Goal: Task Accomplishment & Management: Use online tool/utility

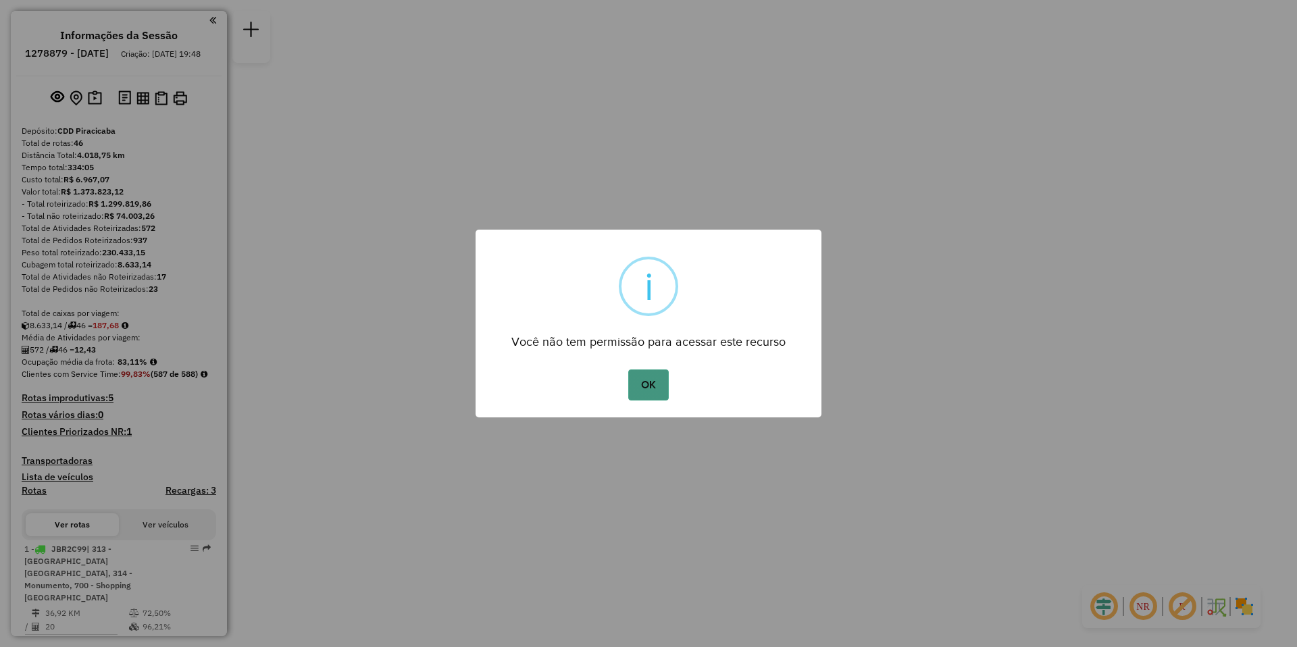
click at [646, 385] on button "OK" at bounding box center [648, 385] width 40 height 31
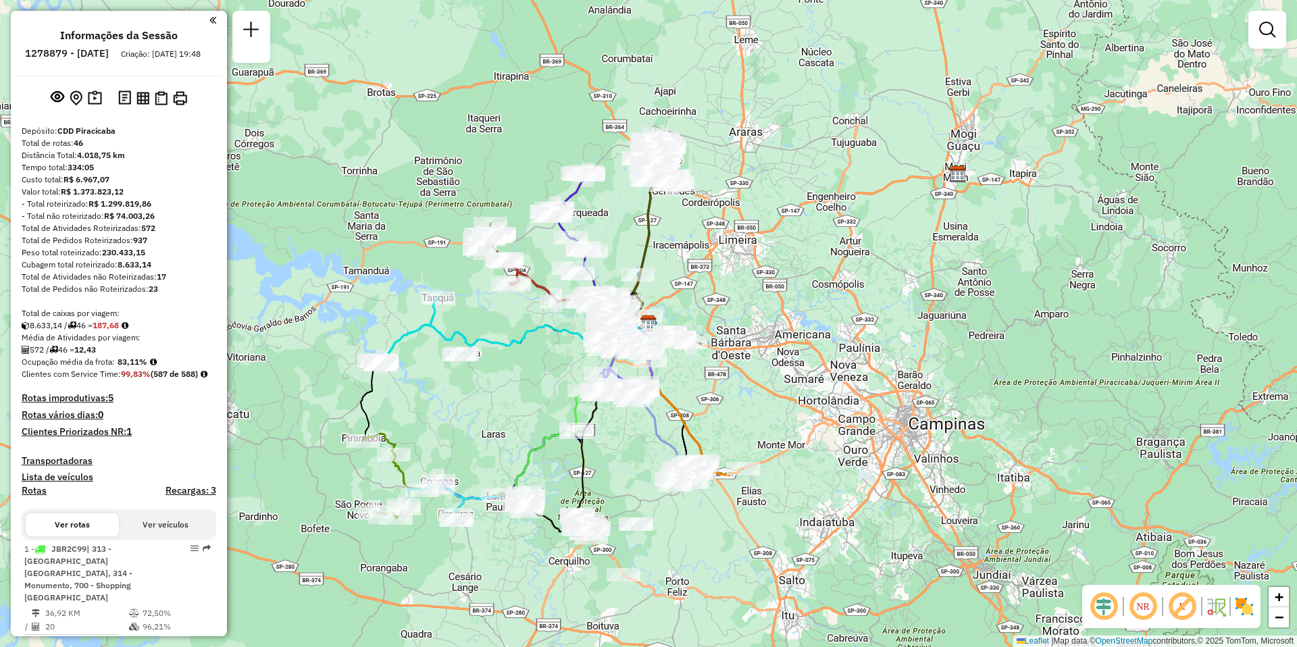
click at [1138, 603] on em at bounding box center [1143, 606] width 32 height 32
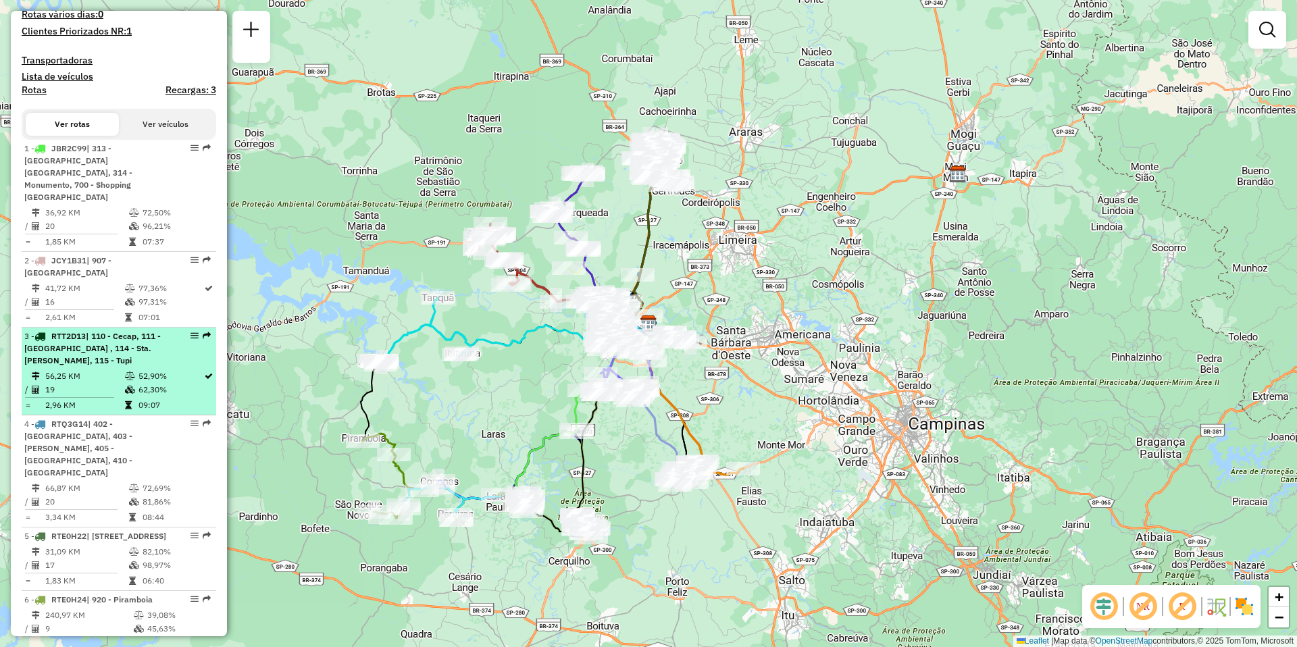
select select "**********"
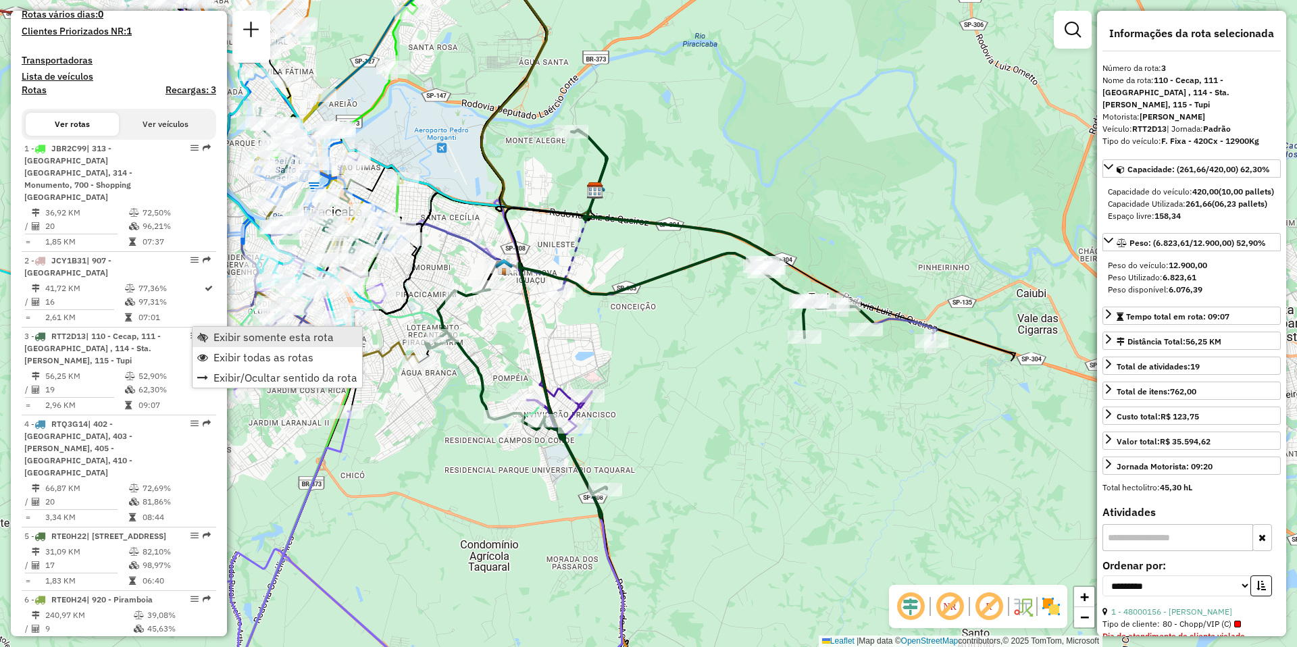
click at [262, 339] on span "Exibir somente esta rota" at bounding box center [273, 337] width 120 height 11
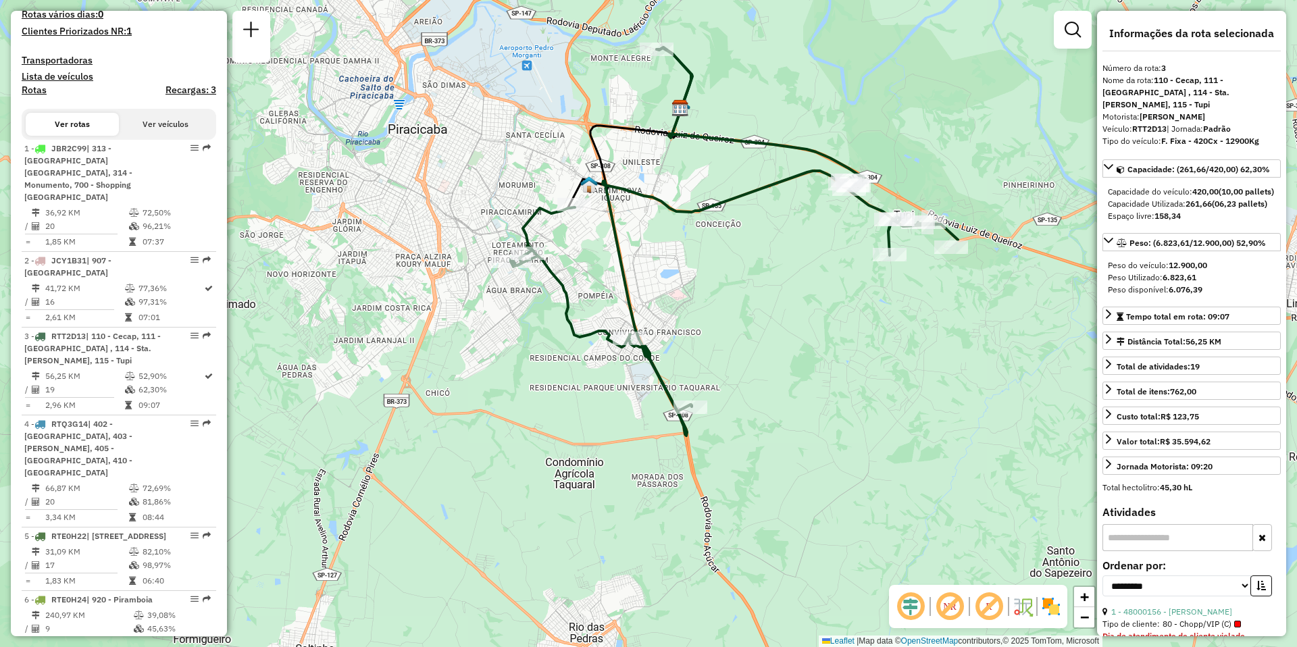
drag, startPoint x: 707, startPoint y: 515, endPoint x: 790, endPoint y: 434, distance: 117.0
click at [790, 434] on div "Janela de atendimento Grade de atendimento Capacidade Transportadoras Veículos …" at bounding box center [648, 323] width 1297 height 647
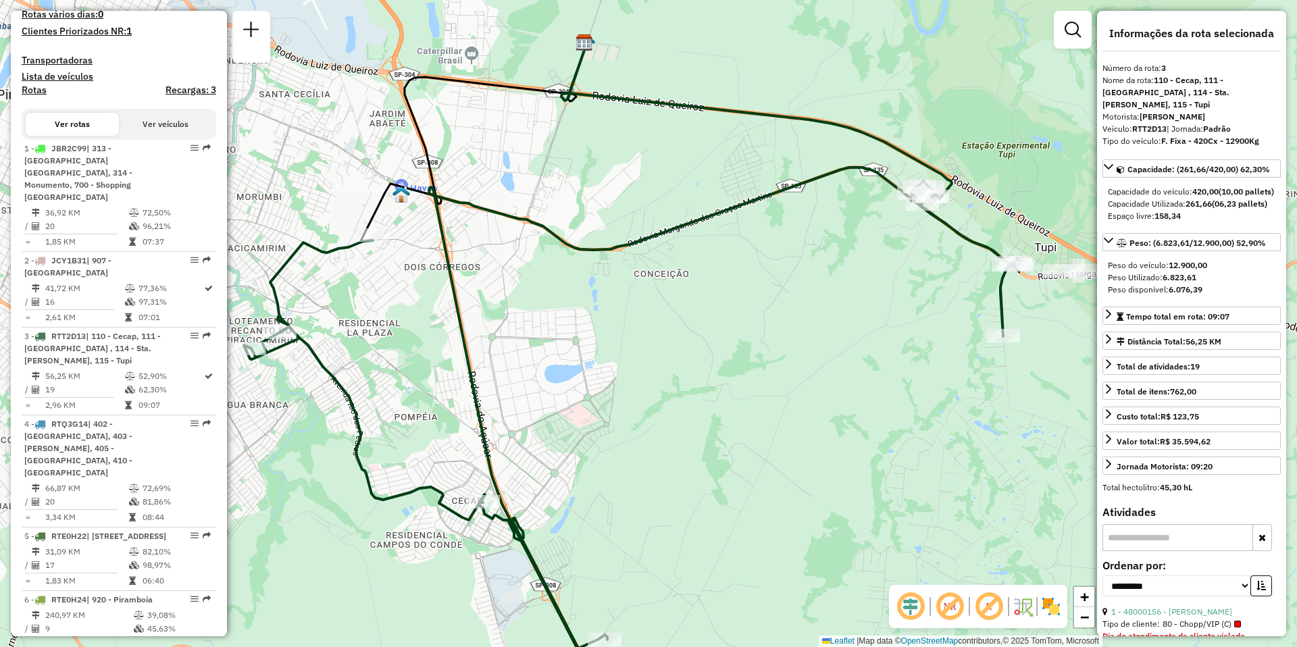
drag, startPoint x: 963, startPoint y: 297, endPoint x: 557, endPoint y: 398, distance: 419.1
click at [557, 398] on div "Janela de atendimento Grade de atendimento Capacidade Transportadoras Veículos …" at bounding box center [648, 323] width 1297 height 647
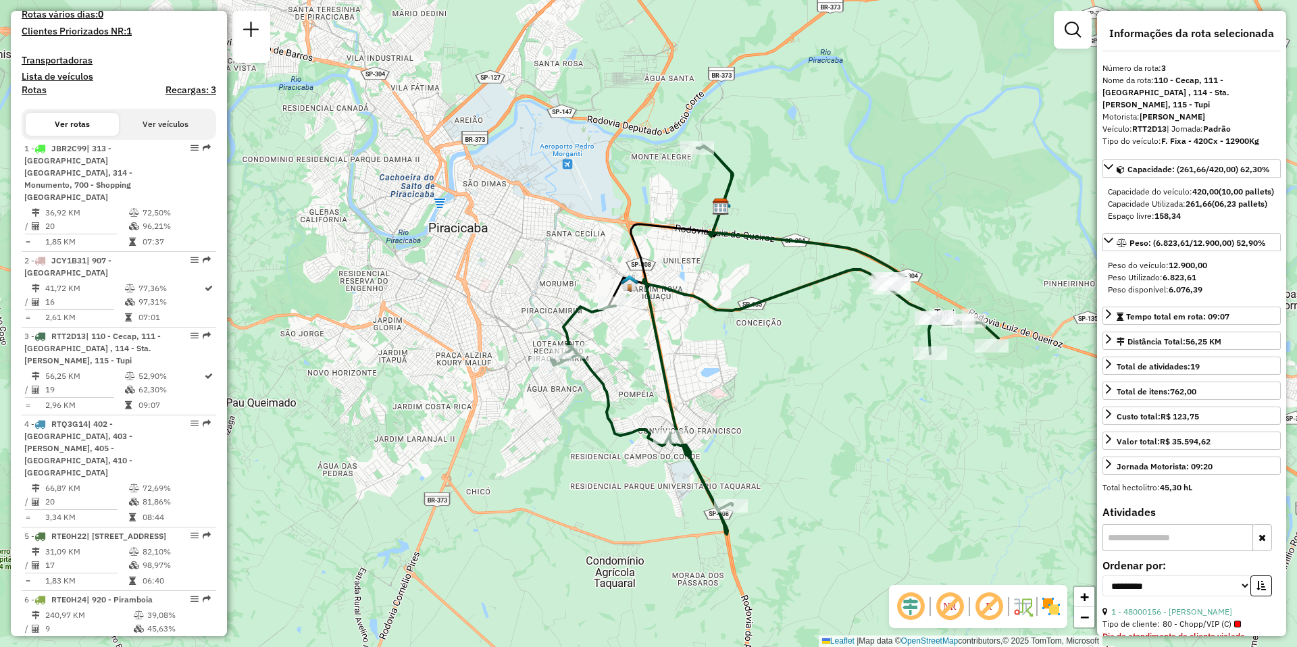
drag, startPoint x: 699, startPoint y: 370, endPoint x: 784, endPoint y: 374, distance: 85.2
click at [784, 374] on div "Janela de atendimento Grade de atendimento Capacidade Transportadoras Veículos …" at bounding box center [648, 323] width 1297 height 647
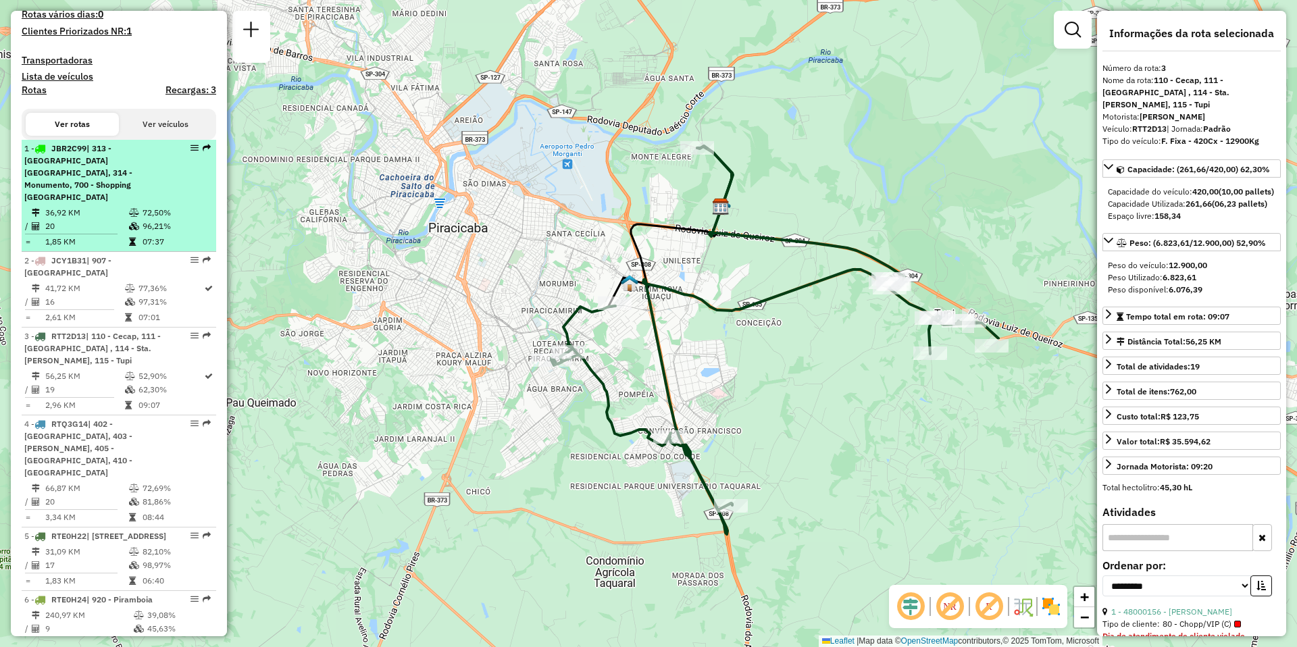
click at [72, 191] on span "| 313 - [GEOGRAPHIC_DATA] [GEOGRAPHIC_DATA], 314 - Monumento, 700 - Shopping [G…" at bounding box center [78, 172] width 108 height 59
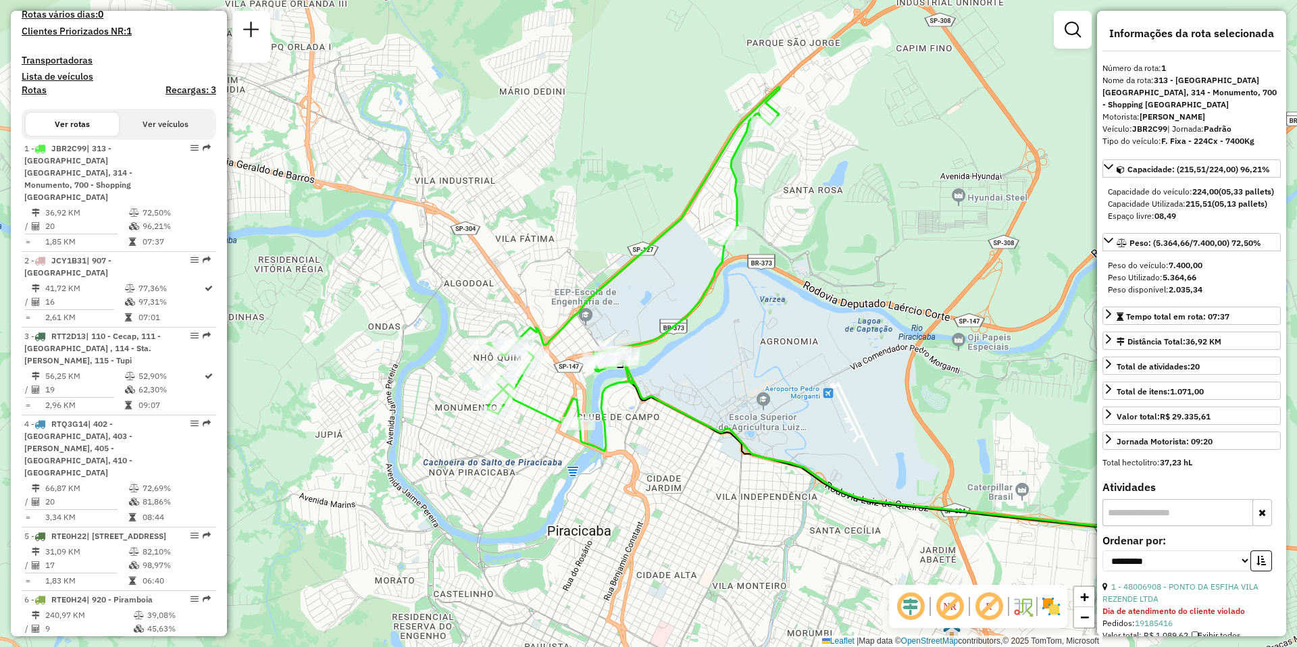
drag, startPoint x: 624, startPoint y: 351, endPoint x: 787, endPoint y: 340, distance: 163.9
click at [787, 340] on div "Janela de atendimento Grade de atendimento Capacidade Transportadoras Veículos …" at bounding box center [648, 323] width 1297 height 647
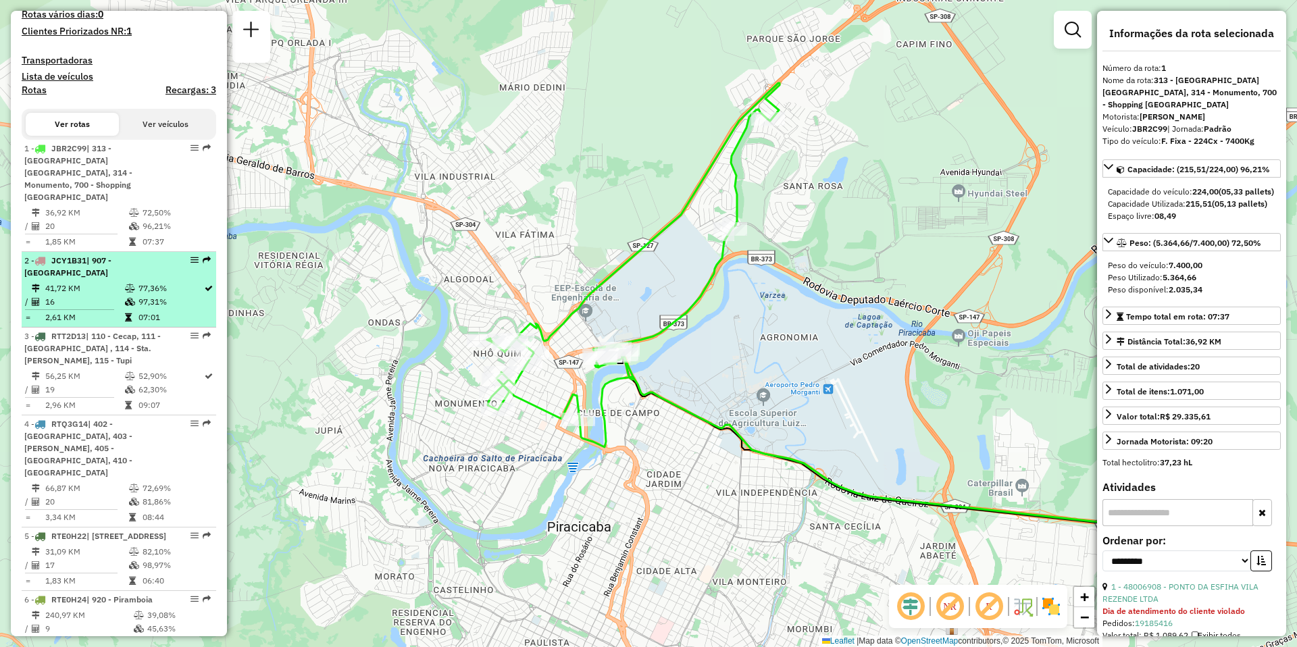
click at [80, 282] on td "41,72 KM" at bounding box center [85, 289] width 80 height 14
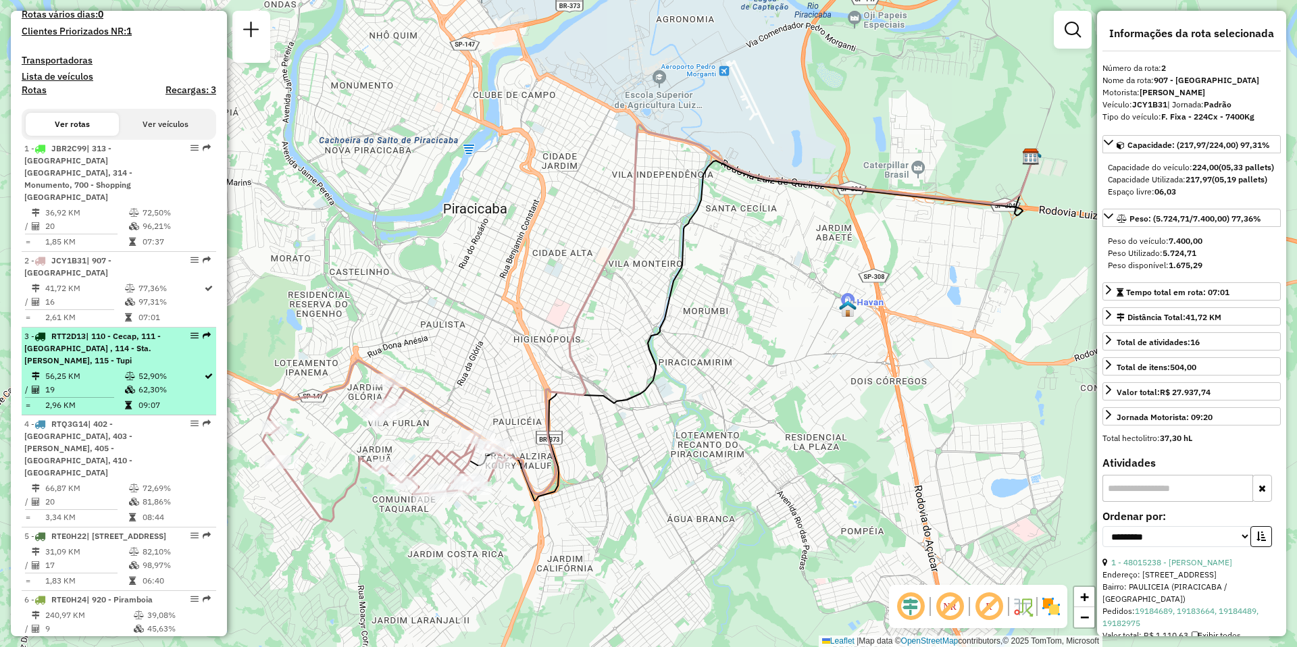
click at [82, 347] on div "3 - RTT2D13 | 110 - Cecap, 111 - [GEOGRAPHIC_DATA] , 114 - Sta. [PERSON_NAME], …" at bounding box center [95, 348] width 143 height 36
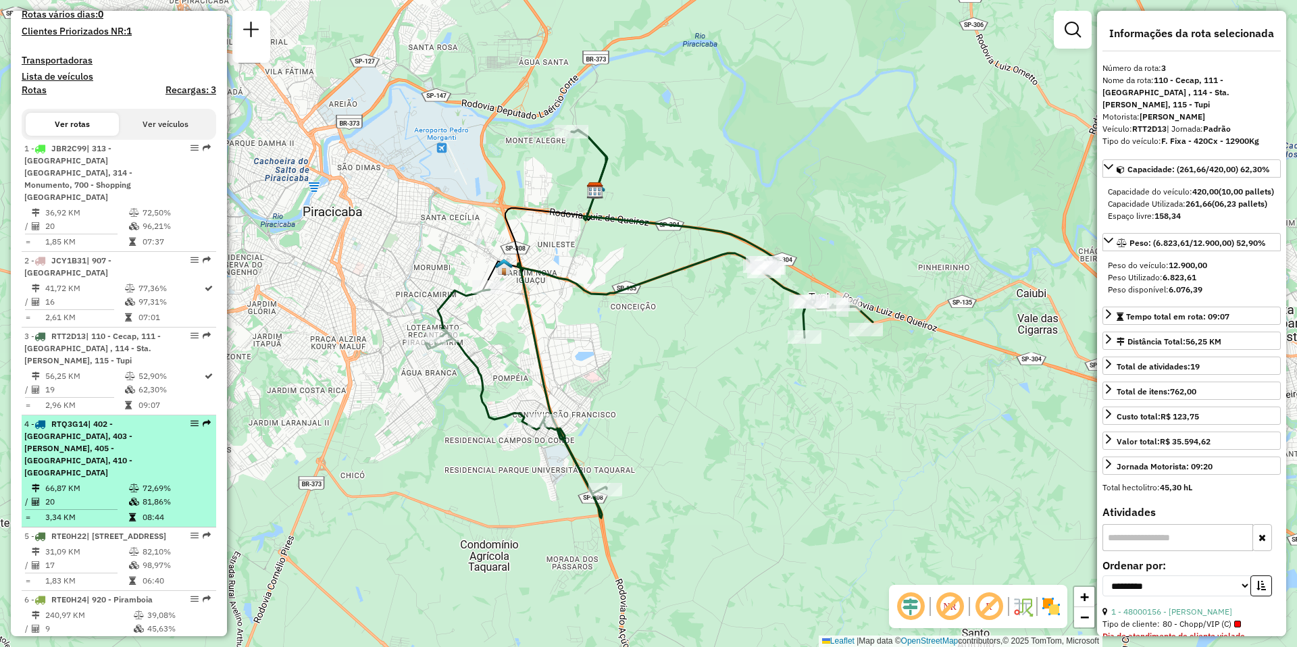
click at [89, 442] on li "4 - RTQ3G14 | 402 - [GEOGRAPHIC_DATA], 403 - [PERSON_NAME], 405 - [GEOGRAPHIC_D…" at bounding box center [119, 471] width 195 height 112
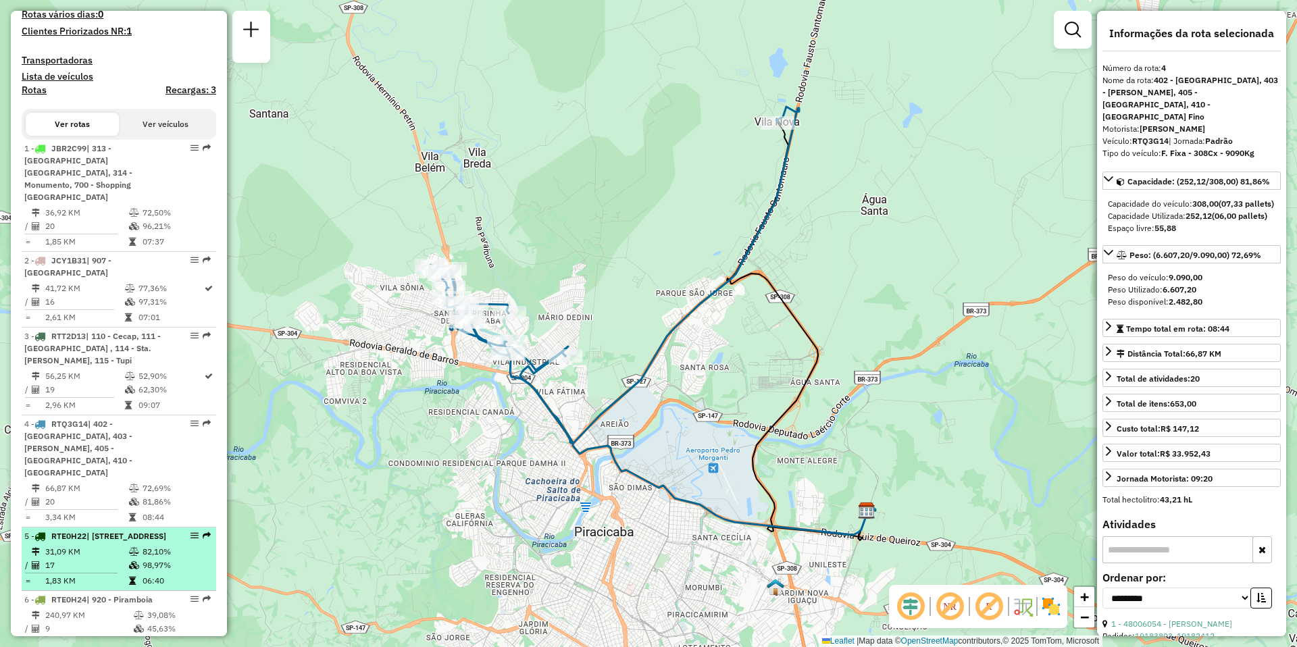
click at [86, 531] on span "| [STREET_ADDRESS]" at bounding box center [126, 536] width 80 height 10
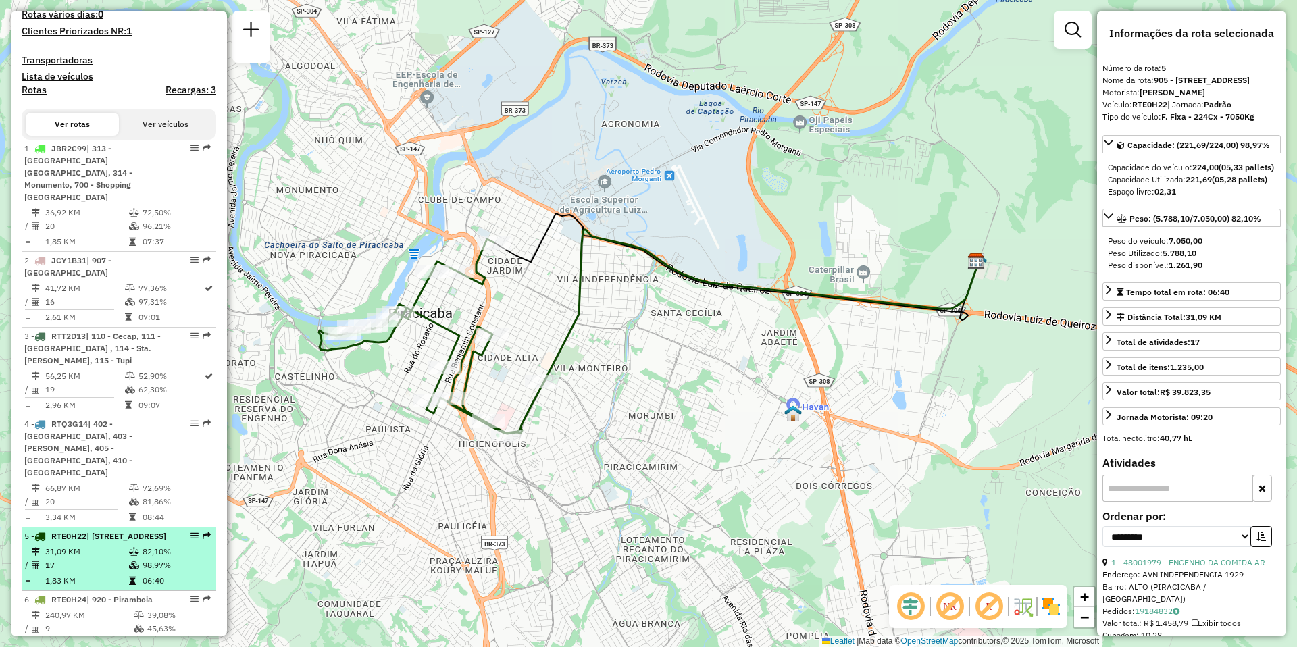
scroll to position [536, 0]
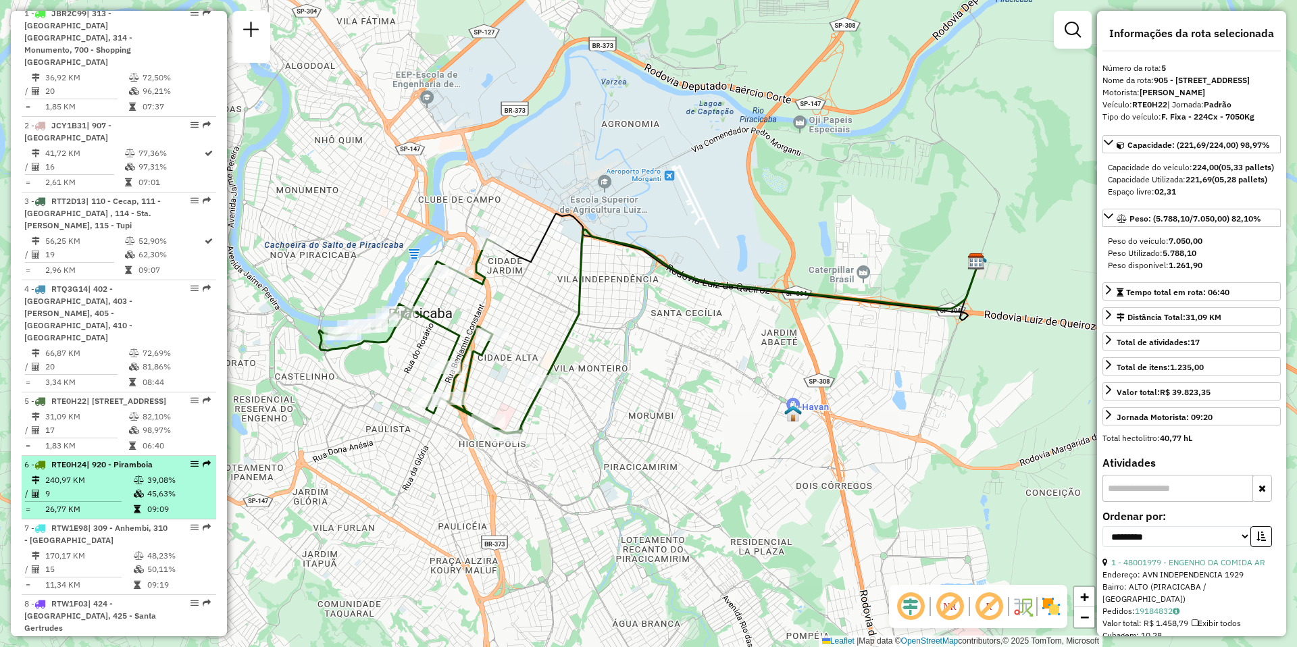
click at [87, 487] on td "9" at bounding box center [89, 494] width 88 height 14
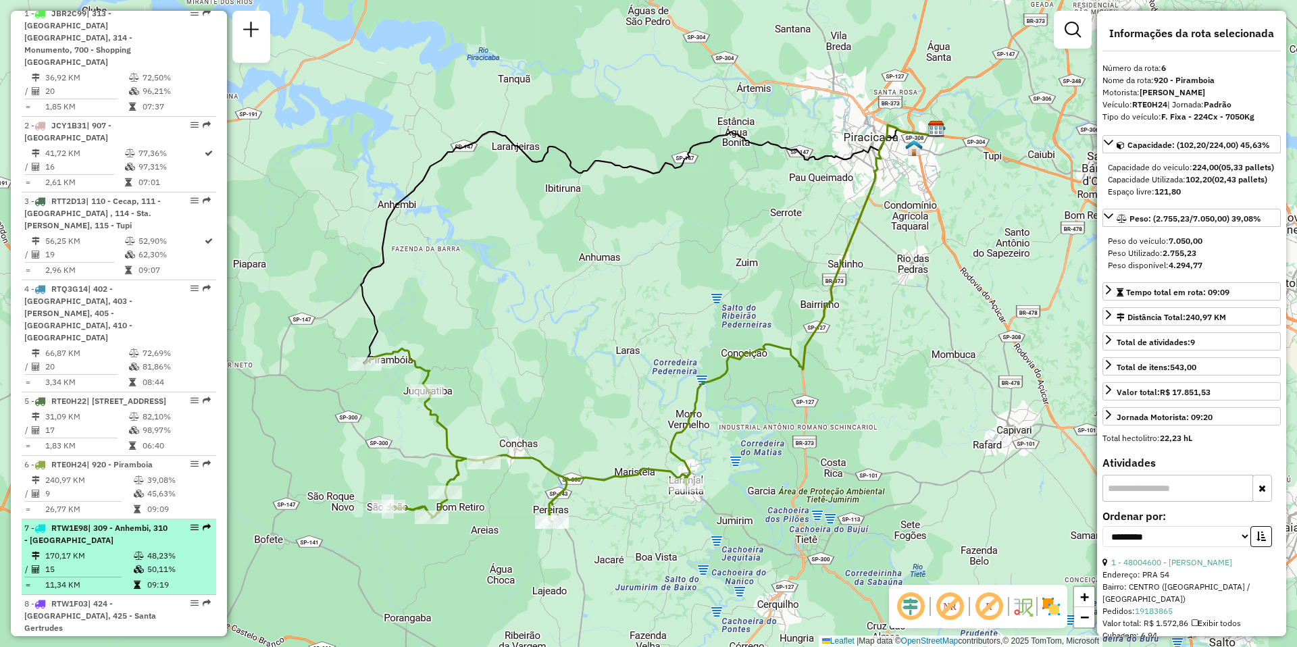
click at [107, 549] on td "170,17 KM" at bounding box center [89, 556] width 88 height 14
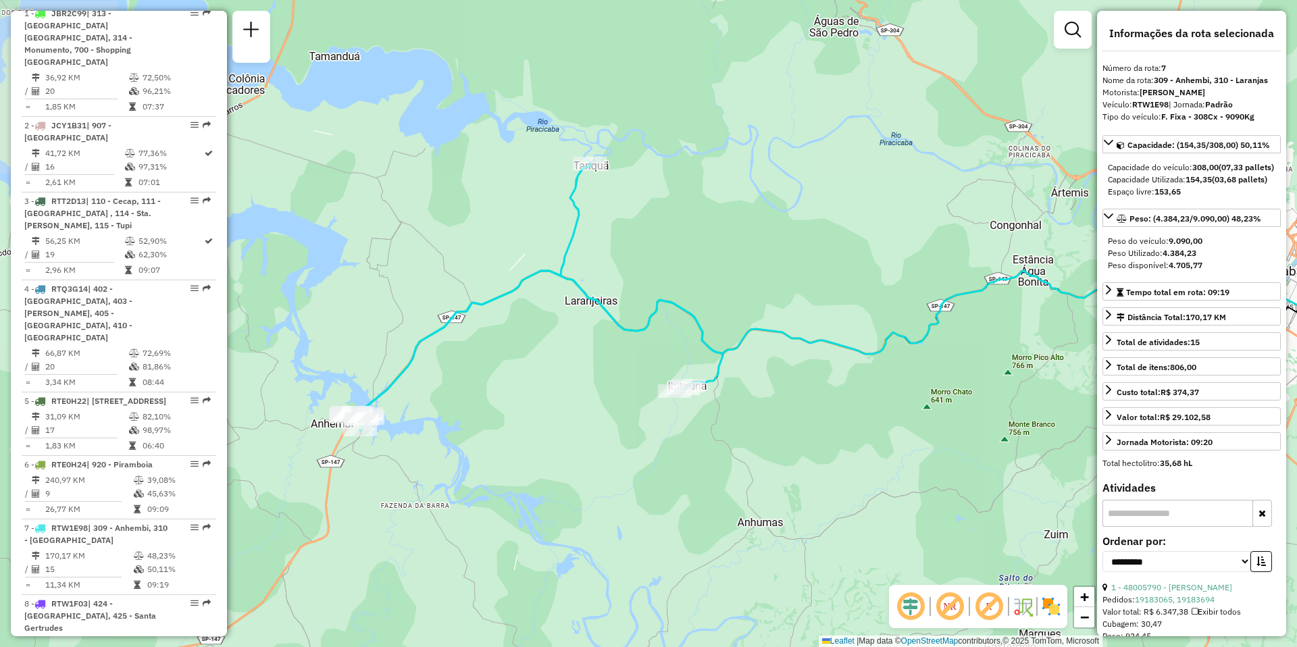
drag, startPoint x: 513, startPoint y: 480, endPoint x: 755, endPoint y: 453, distance: 242.7
click at [755, 453] on div "Janela de atendimento Grade de atendimento Capacidade Transportadoras Veículos …" at bounding box center [648, 323] width 1297 height 647
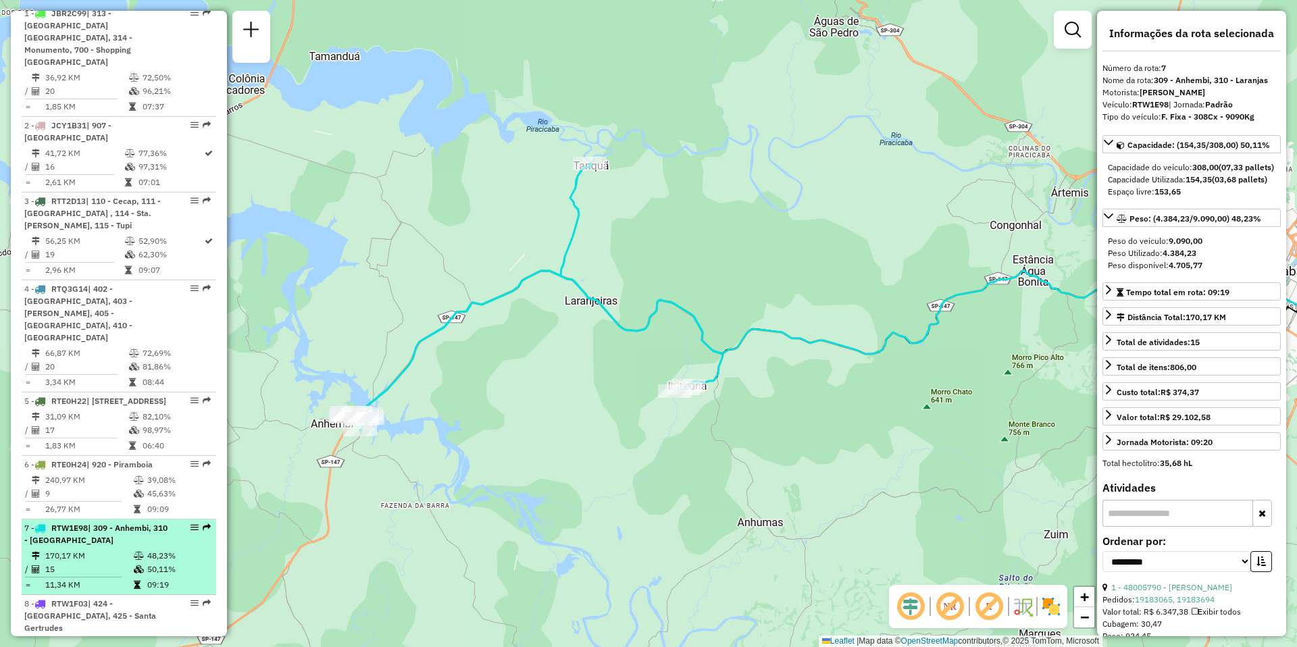
scroll to position [603, 0]
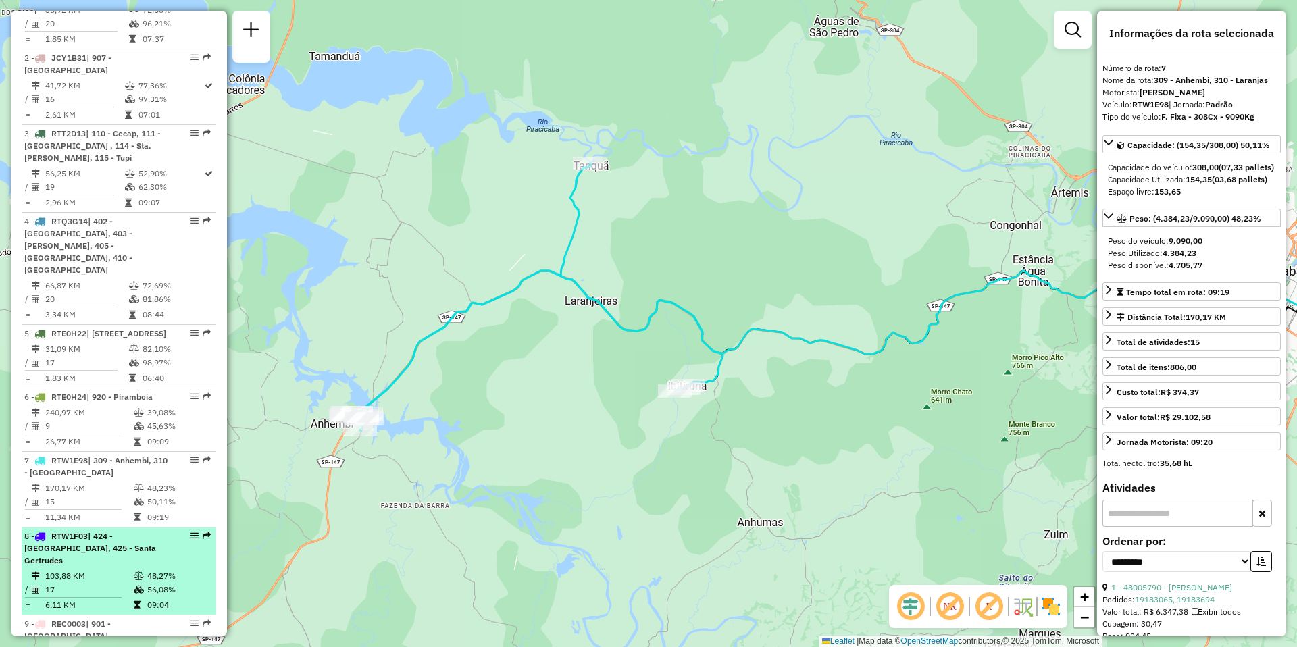
click at [88, 544] on li "8 - RTW1F03 | 424 - [GEOGRAPHIC_DATA], 425 - Santa Gertrudes 103,88 KM 48,27% /…" at bounding box center [119, 572] width 195 height 88
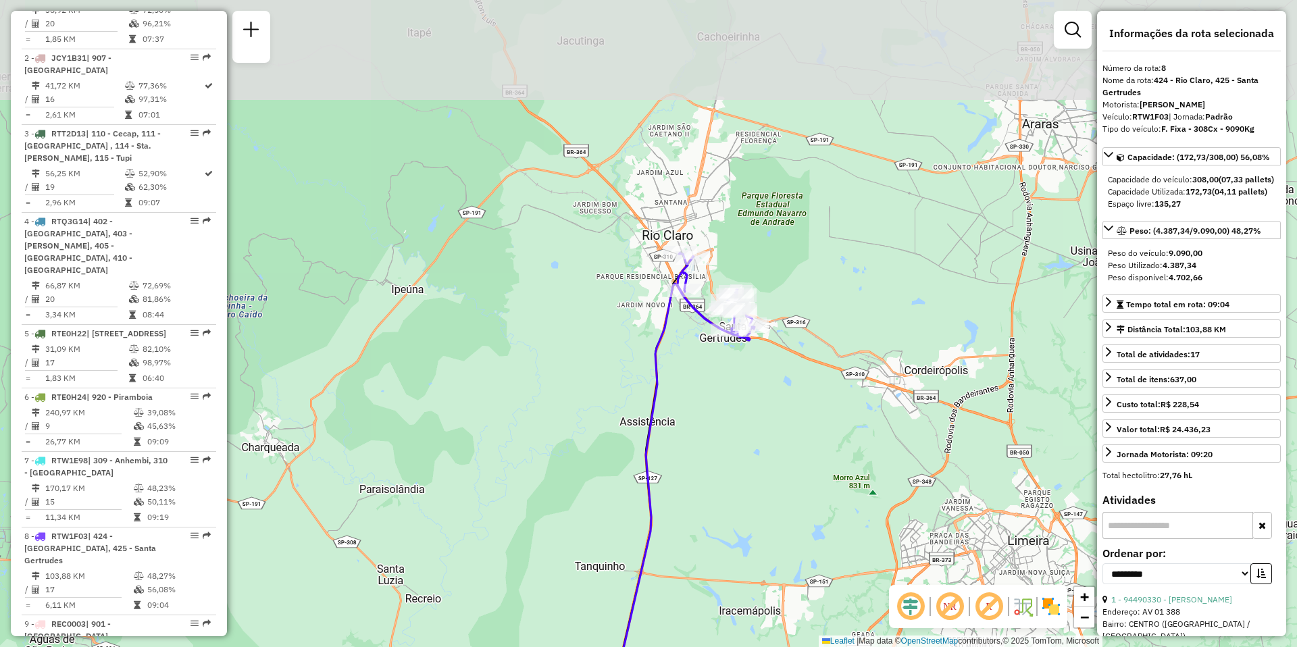
drag, startPoint x: 701, startPoint y: 180, endPoint x: 720, endPoint y: 432, distance: 252.7
click at [720, 432] on div "Janela de atendimento Grade de atendimento Capacidade Transportadoras Veículos …" at bounding box center [648, 323] width 1297 height 647
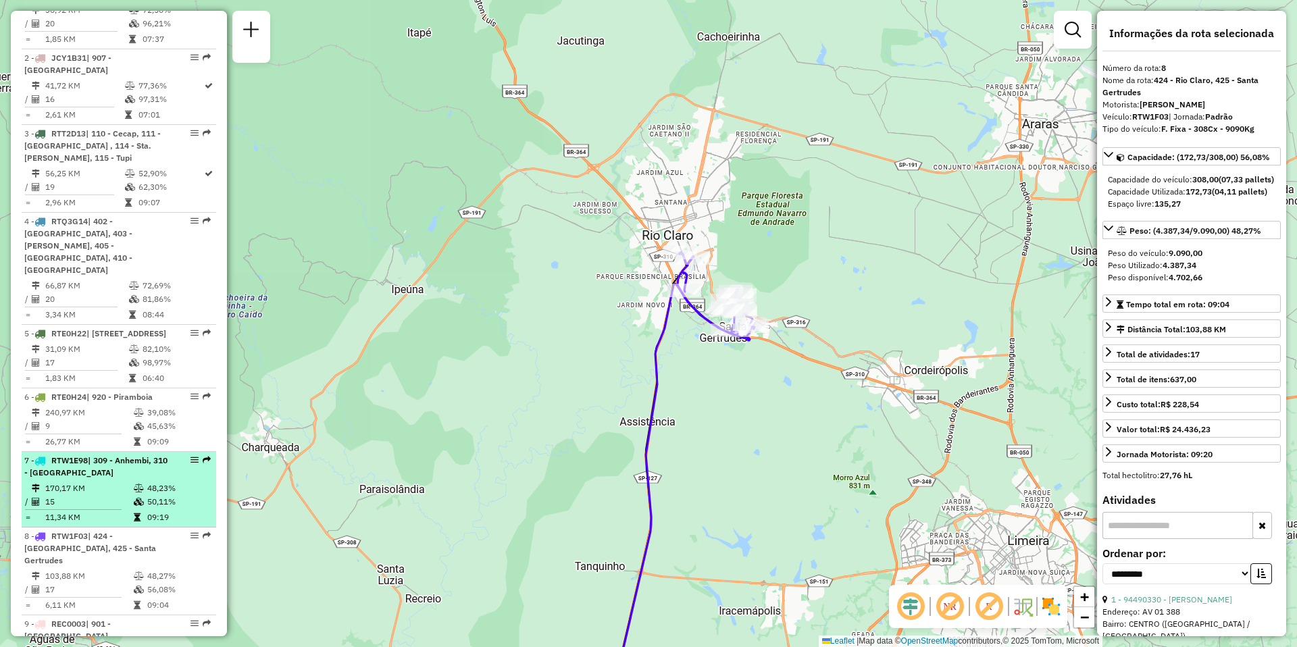
click at [67, 460] on span "| 309 - Anhembi, 310 - [GEOGRAPHIC_DATA]" at bounding box center [95, 466] width 143 height 22
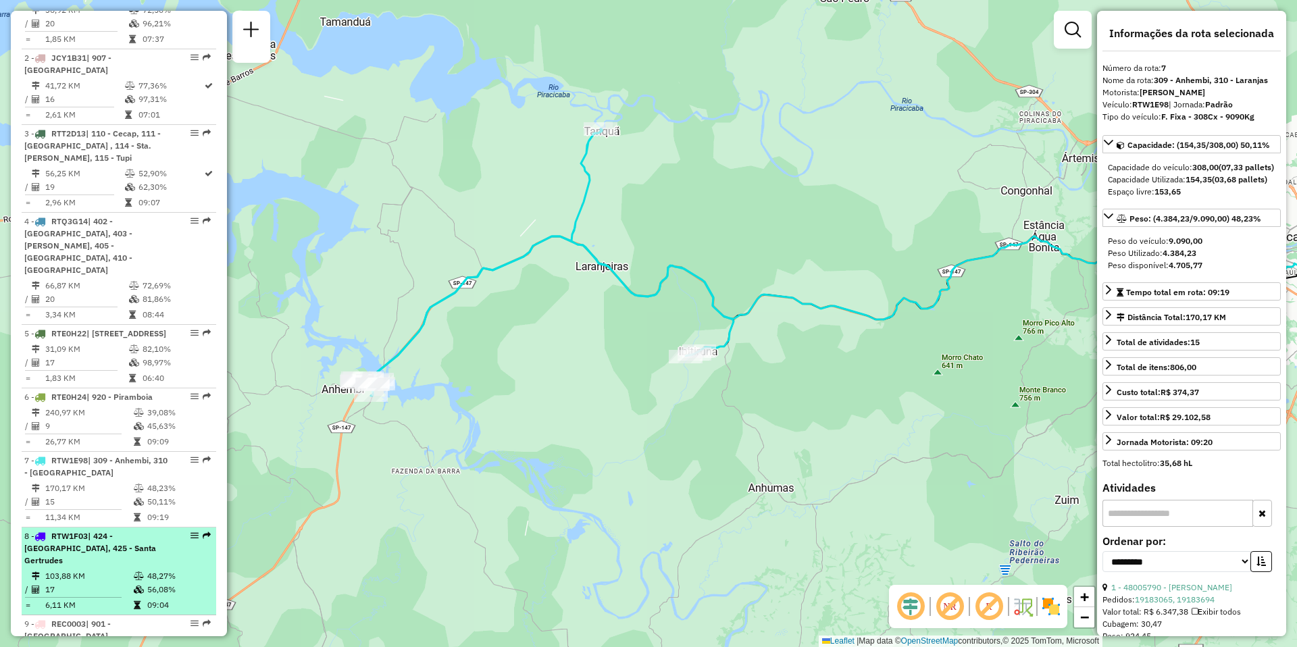
click at [74, 569] on td "103,88 KM" at bounding box center [89, 576] width 88 height 14
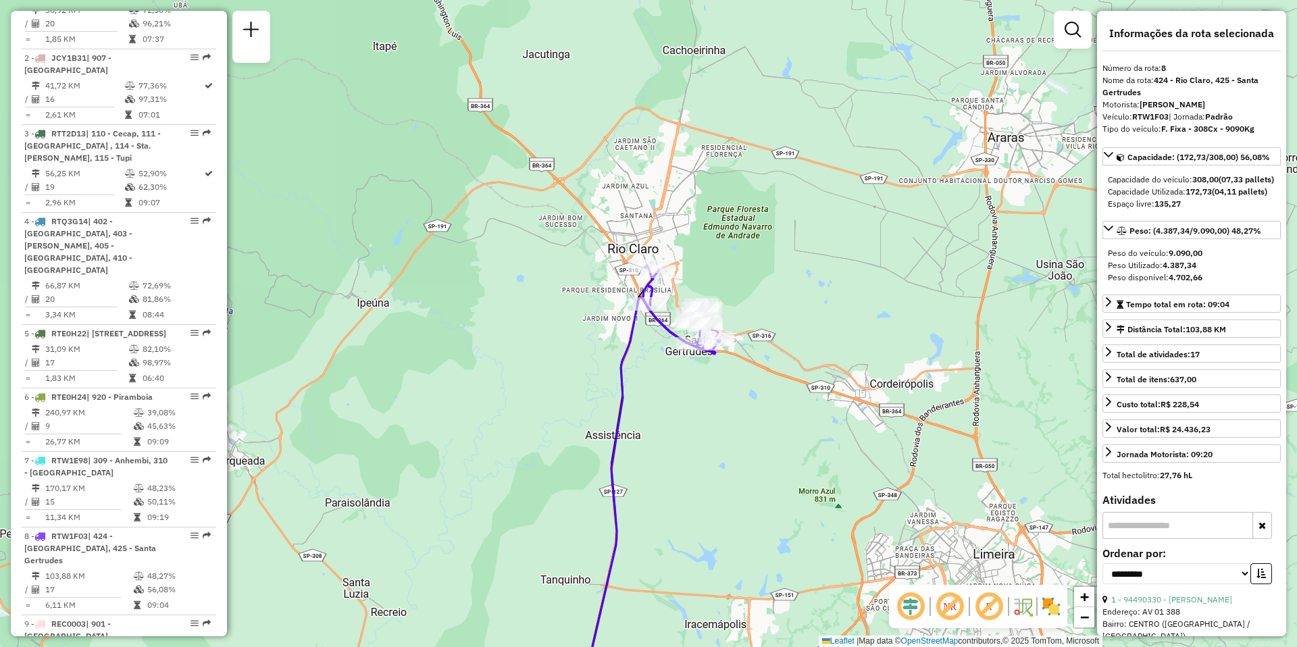
drag, startPoint x: 733, startPoint y: 170, endPoint x: 717, endPoint y: 436, distance: 265.9
click at [717, 436] on div "Janela de atendimento Grade de atendimento Capacidade Transportadoras Veículos …" at bounding box center [648, 323] width 1297 height 647
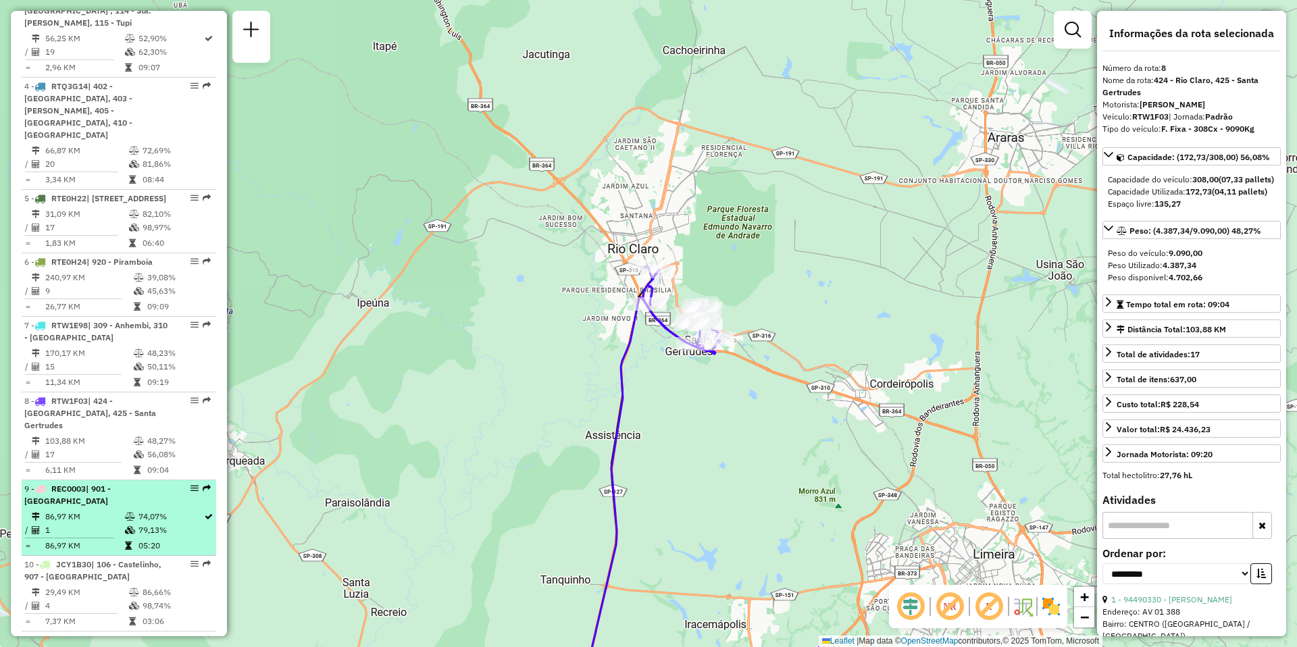
scroll to position [873, 0]
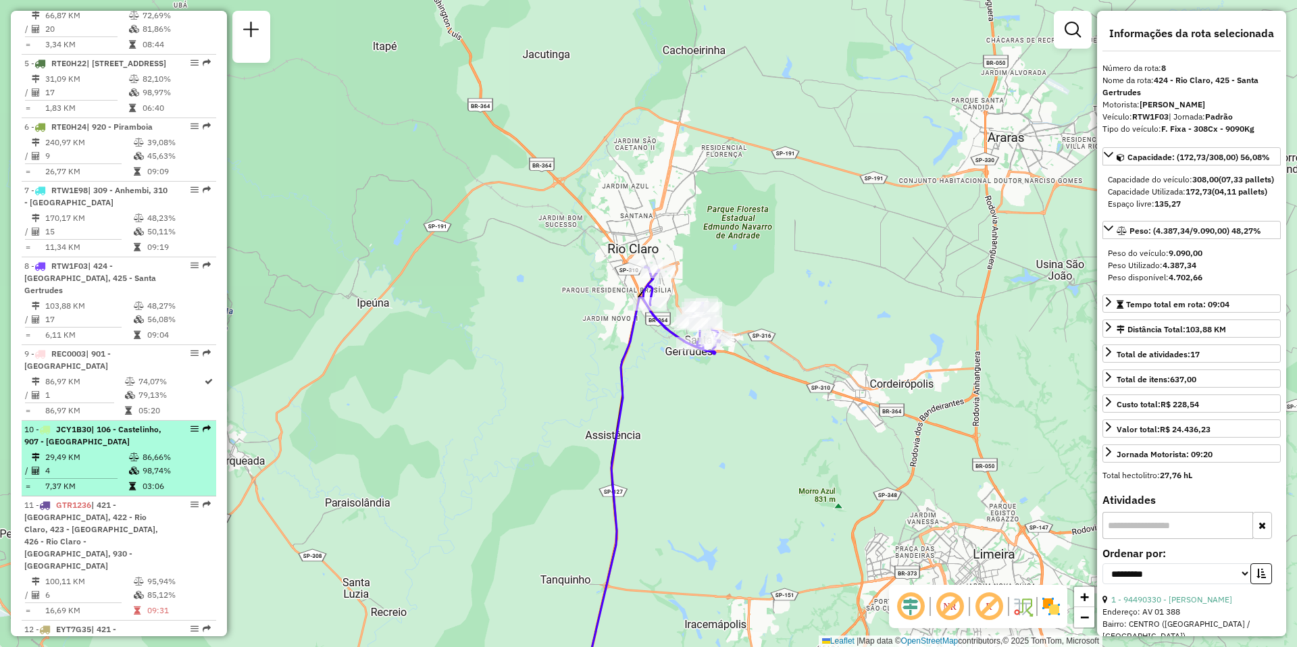
click at [81, 451] on td "29,49 KM" at bounding box center [87, 458] width 84 height 14
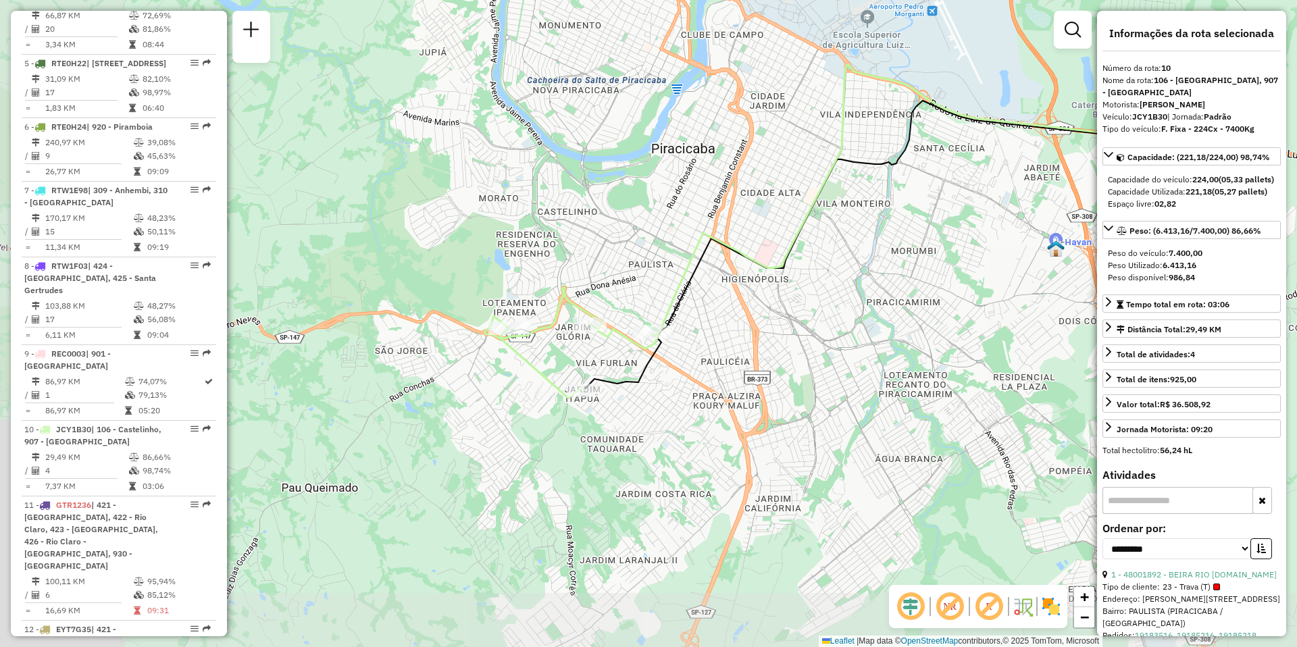
drag, startPoint x: 489, startPoint y: 472, endPoint x: 704, endPoint y: 380, distance: 233.6
click at [704, 380] on div "Janela de atendimento Grade de atendimento Capacidade Transportadoras Veículos …" at bounding box center [648, 323] width 1297 height 647
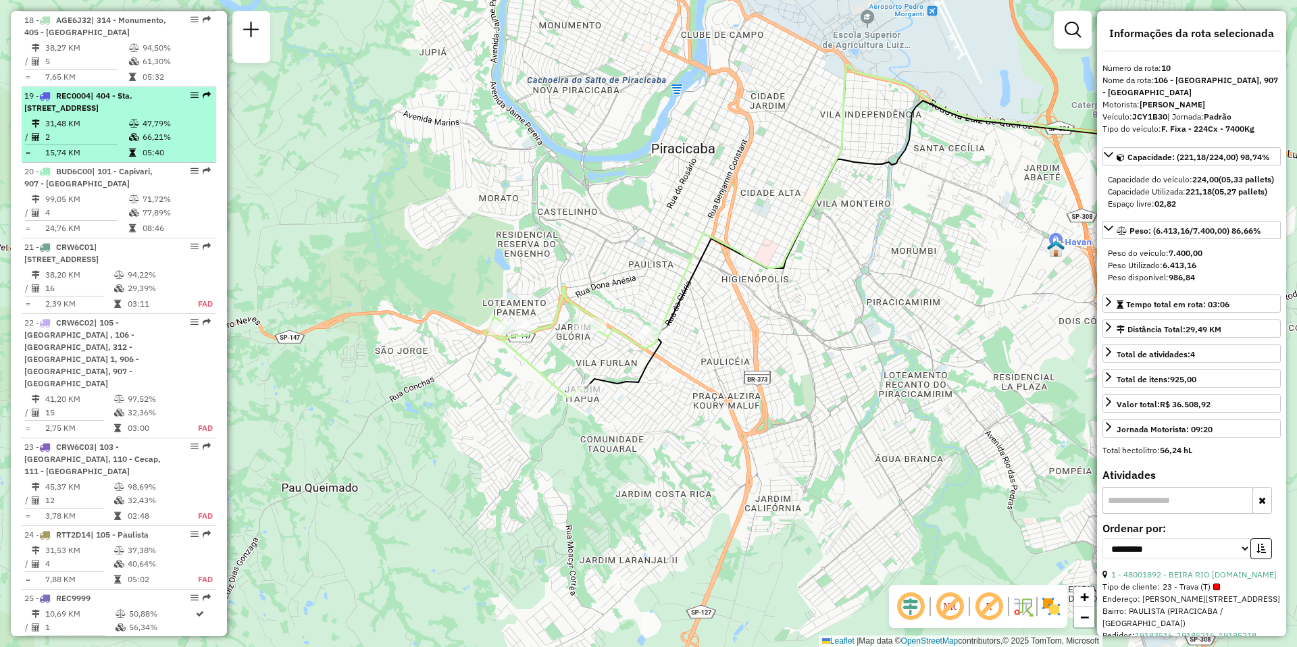
scroll to position [2089, 0]
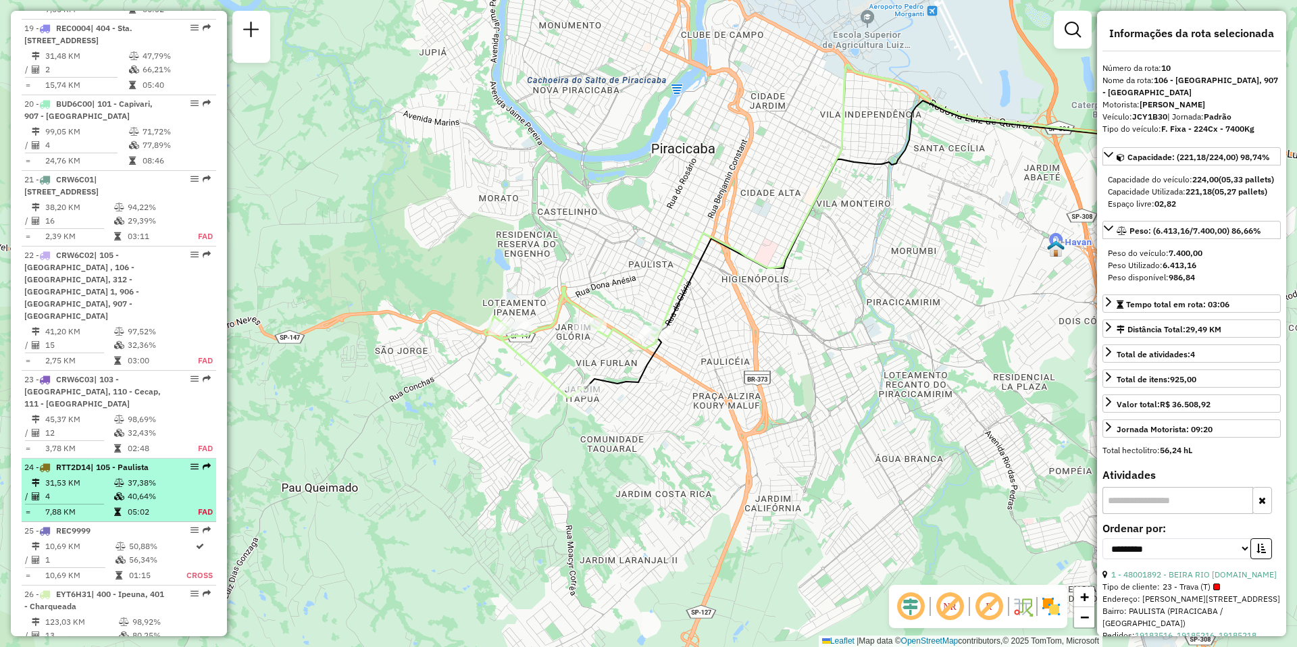
click at [79, 505] on td "7,88 KM" at bounding box center [79, 512] width 69 height 14
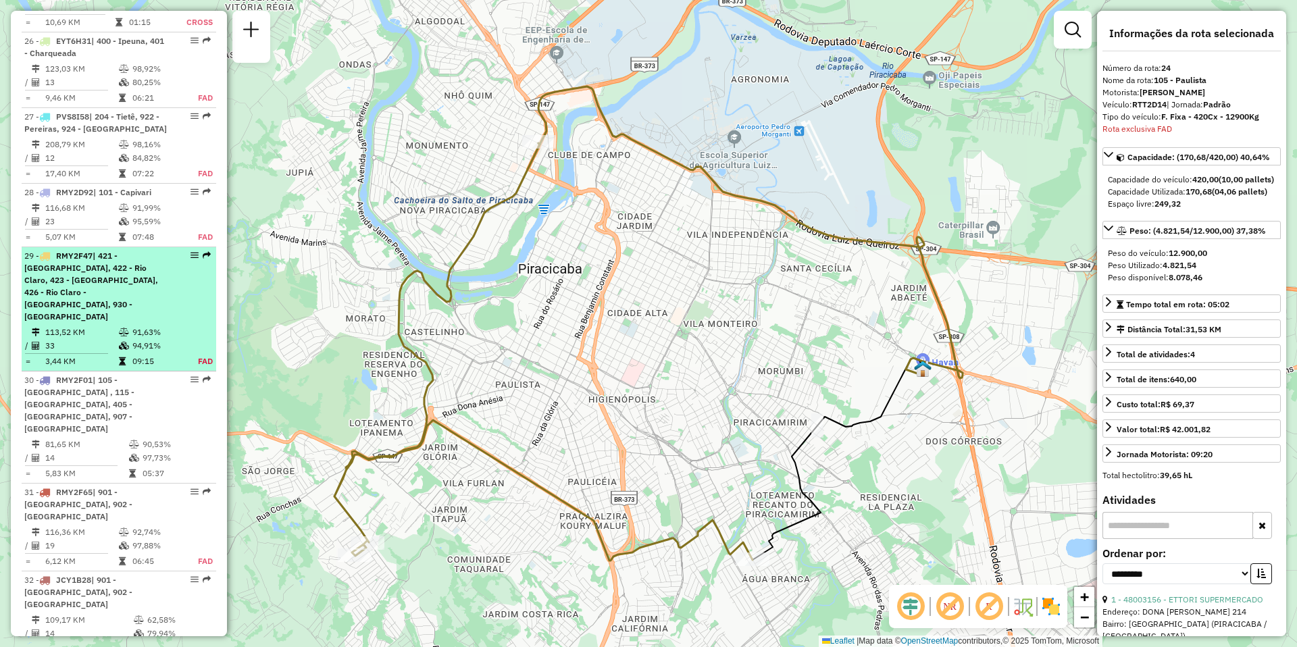
scroll to position [2710, 0]
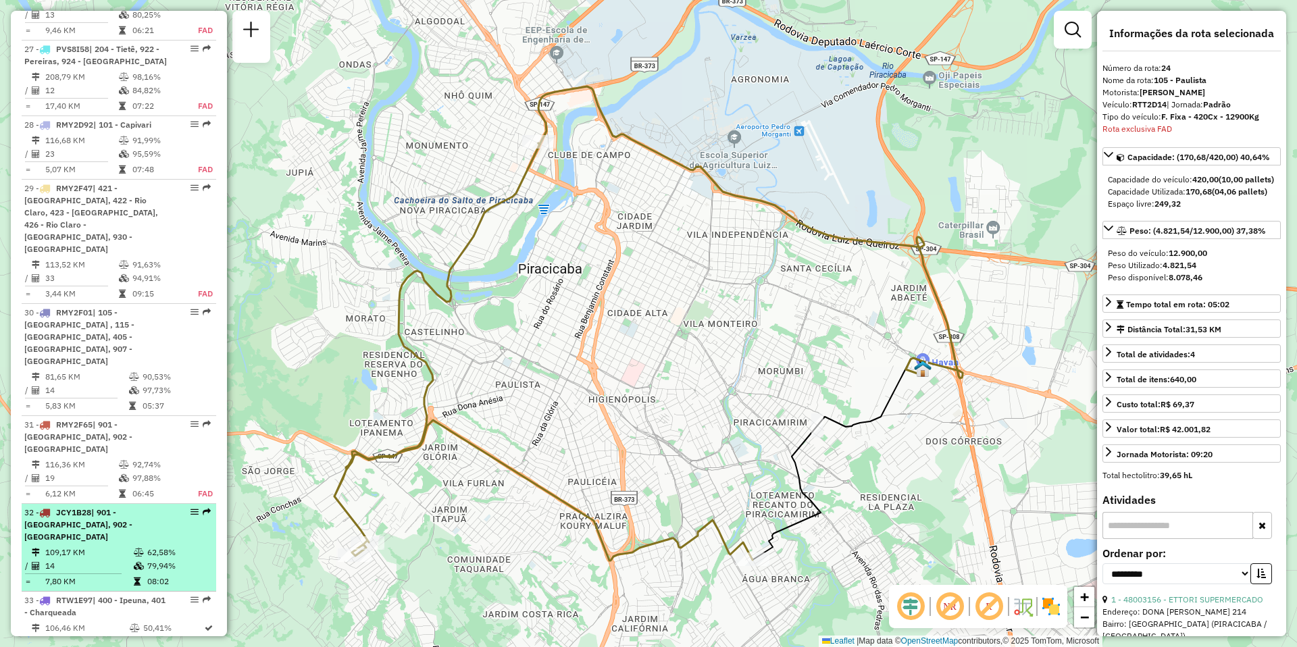
click at [86, 546] on td "109,17 KM" at bounding box center [89, 553] width 88 height 14
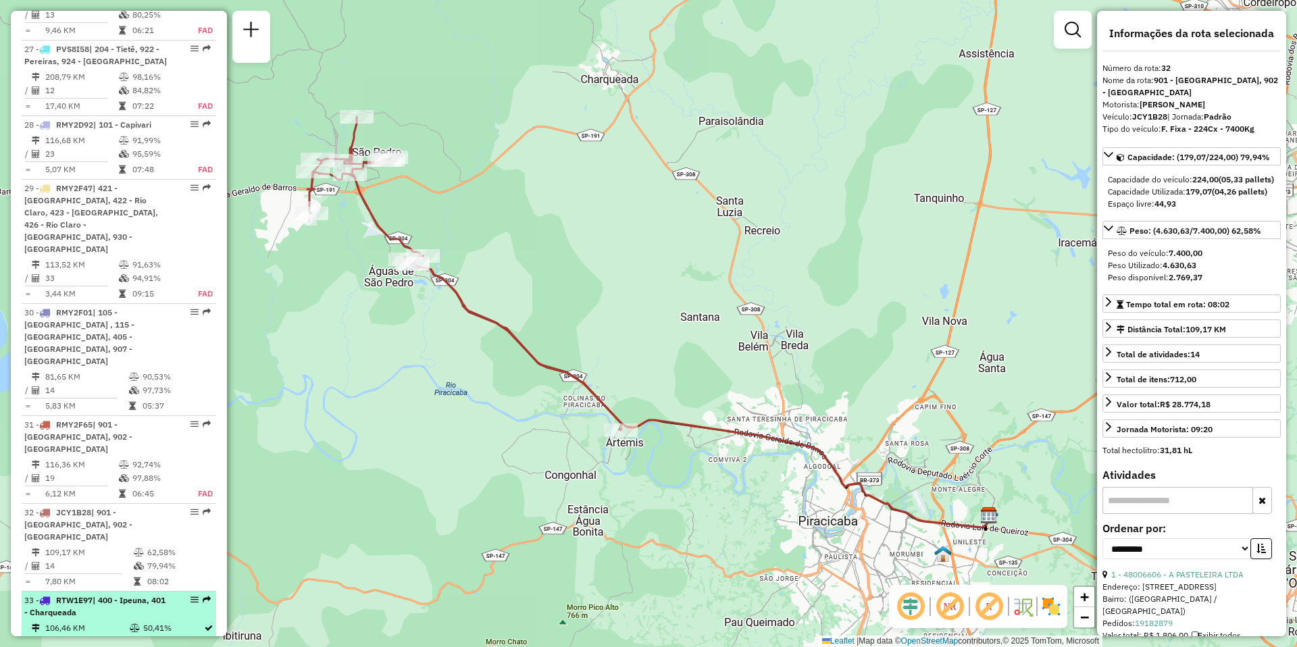
click at [88, 595] on span "| 400 - Ipeuna, 401 - Charqueada" at bounding box center [94, 606] width 141 height 22
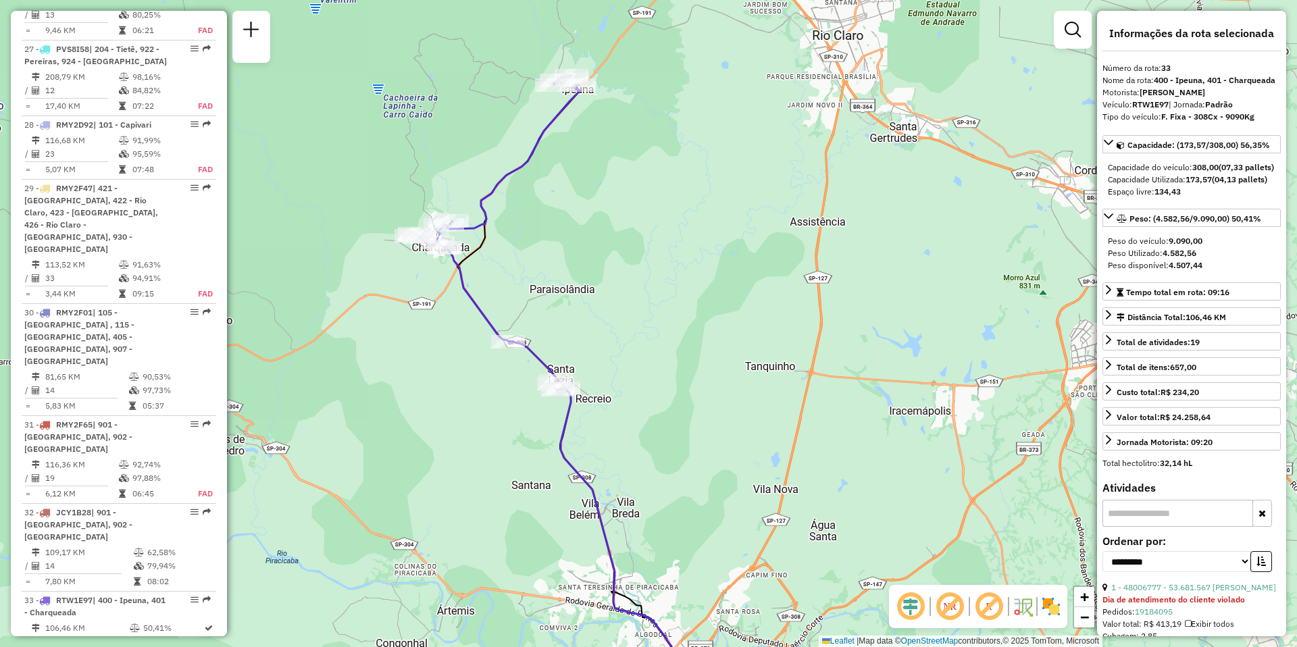
drag, startPoint x: 486, startPoint y: 450, endPoint x: 453, endPoint y: 513, distance: 71.6
click at [453, 513] on div "Janela de atendimento Grade de atendimento Capacidade Transportadoras Veículos …" at bounding box center [648, 323] width 1297 height 647
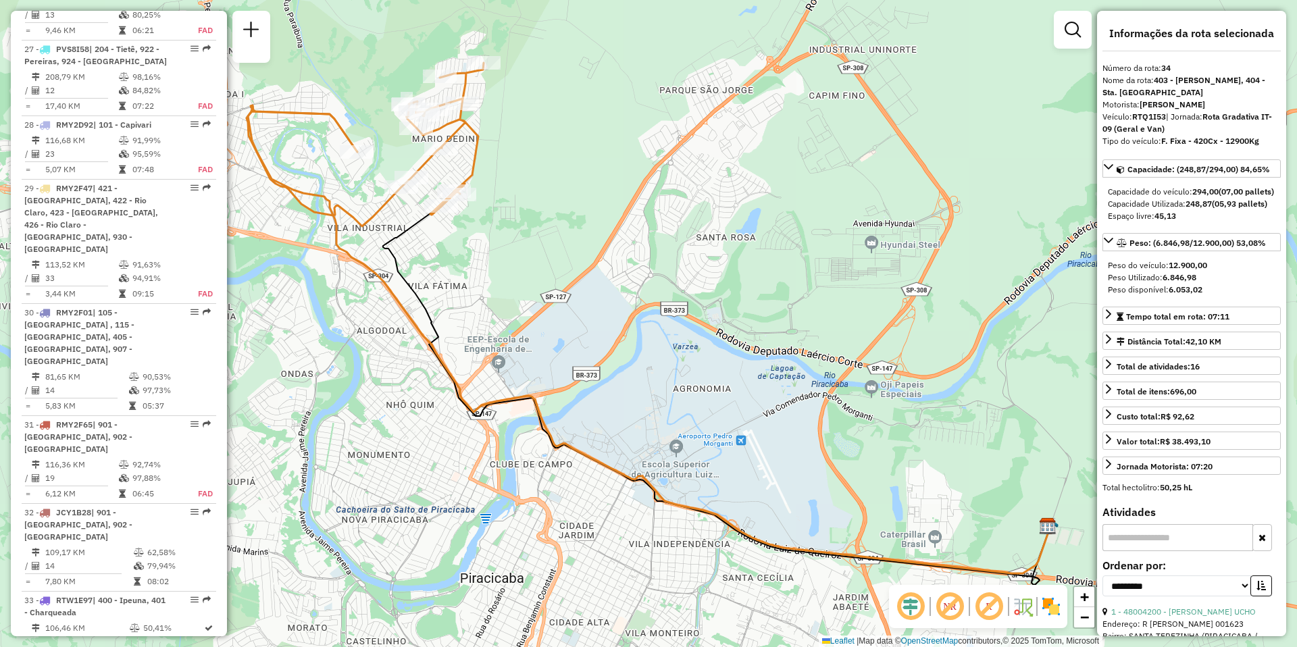
scroll to position [2778, 0]
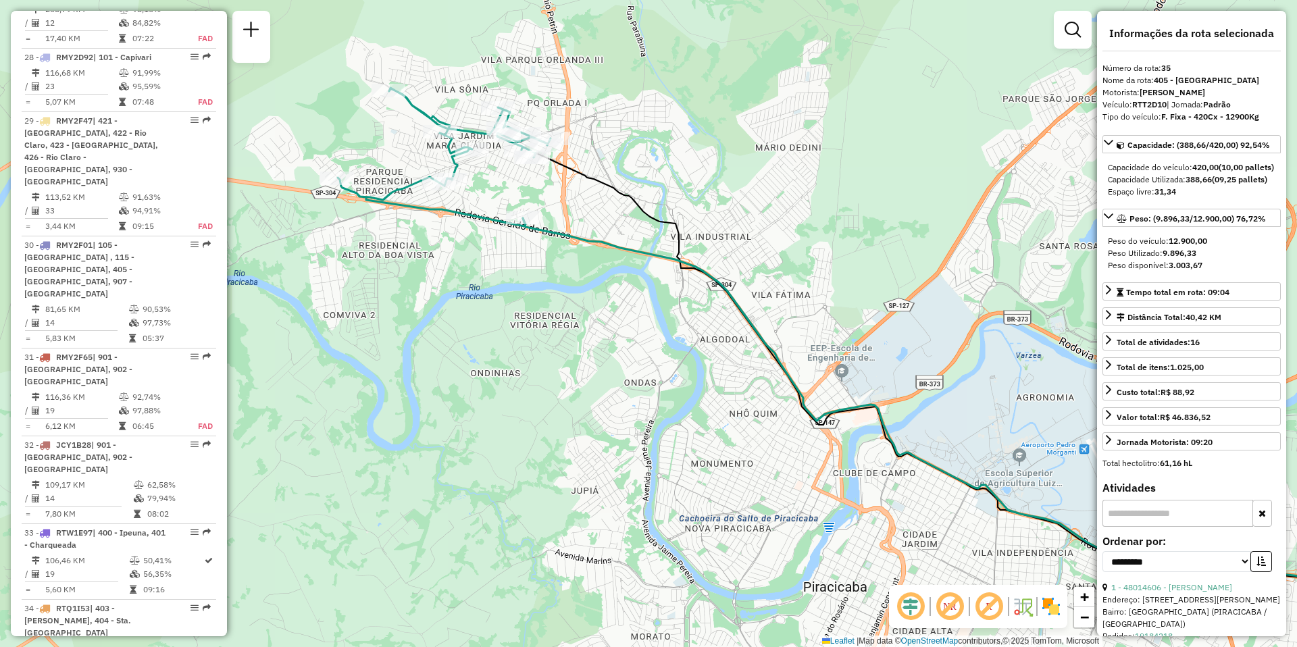
drag, startPoint x: 345, startPoint y: 406, endPoint x: 561, endPoint y: 423, distance: 216.8
click at [561, 423] on div "Janela de atendimento Grade de atendimento Capacidade Transportadoras Veículos …" at bounding box center [648, 323] width 1297 height 647
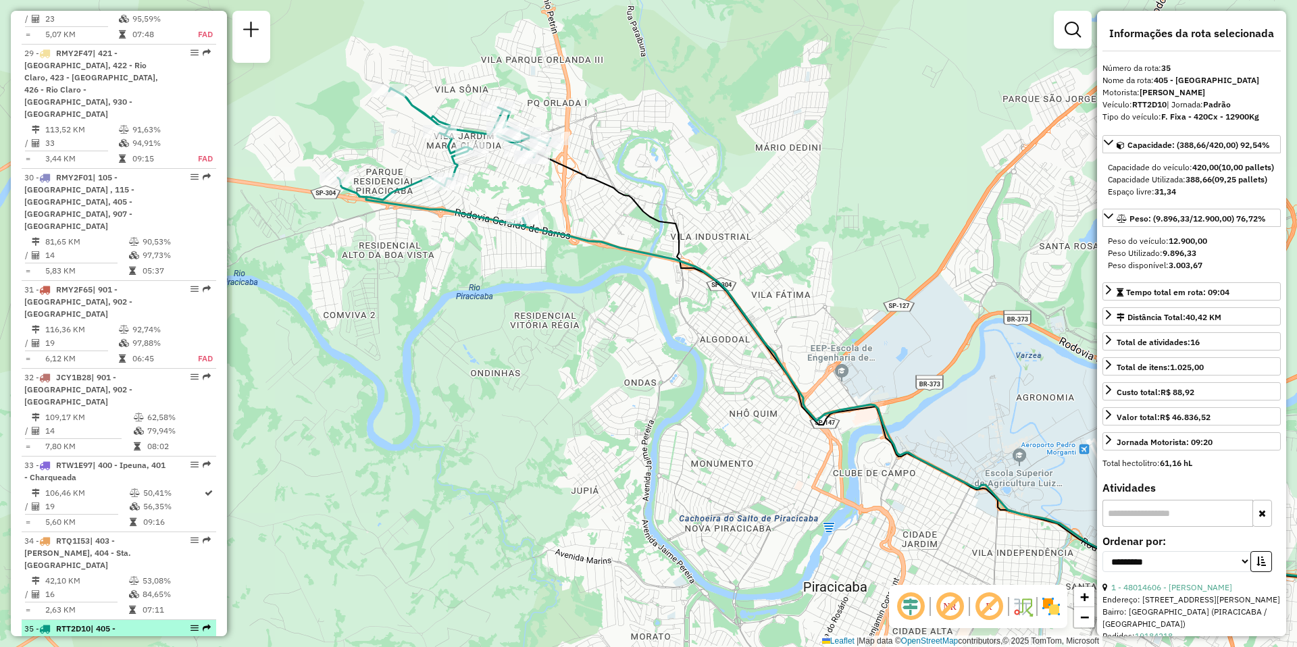
scroll to position [2913, 0]
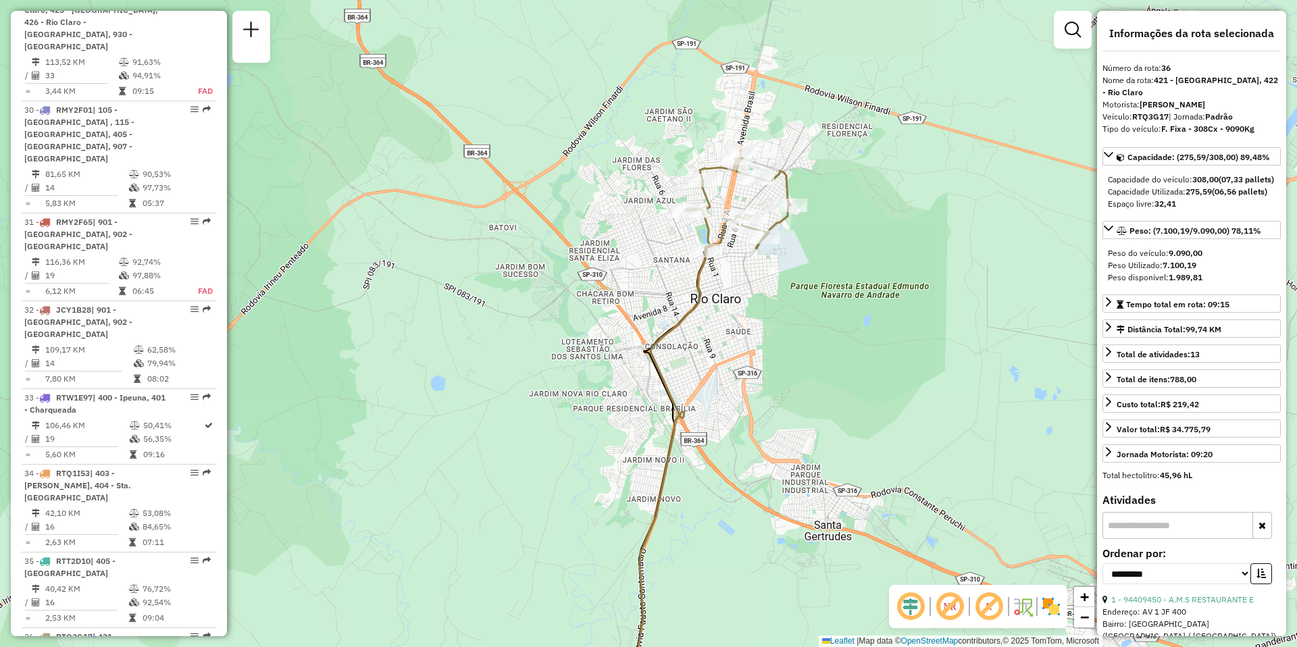
scroll to position [2980, 0]
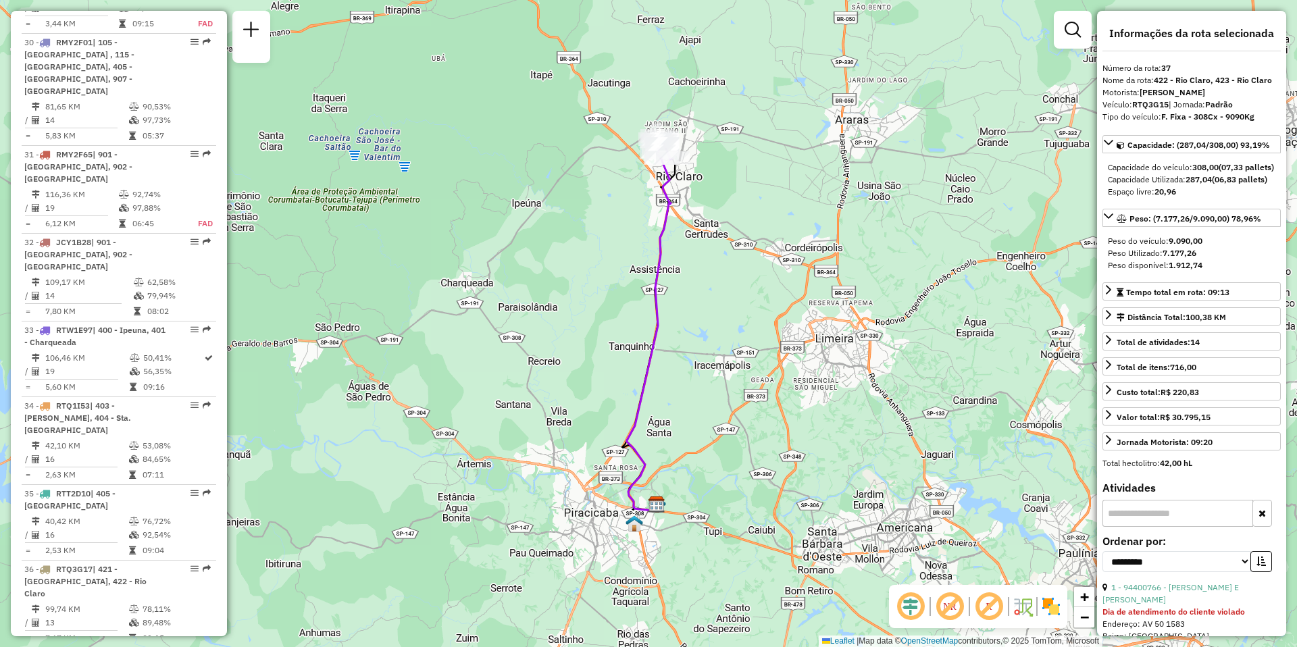
scroll to position [3048, 0]
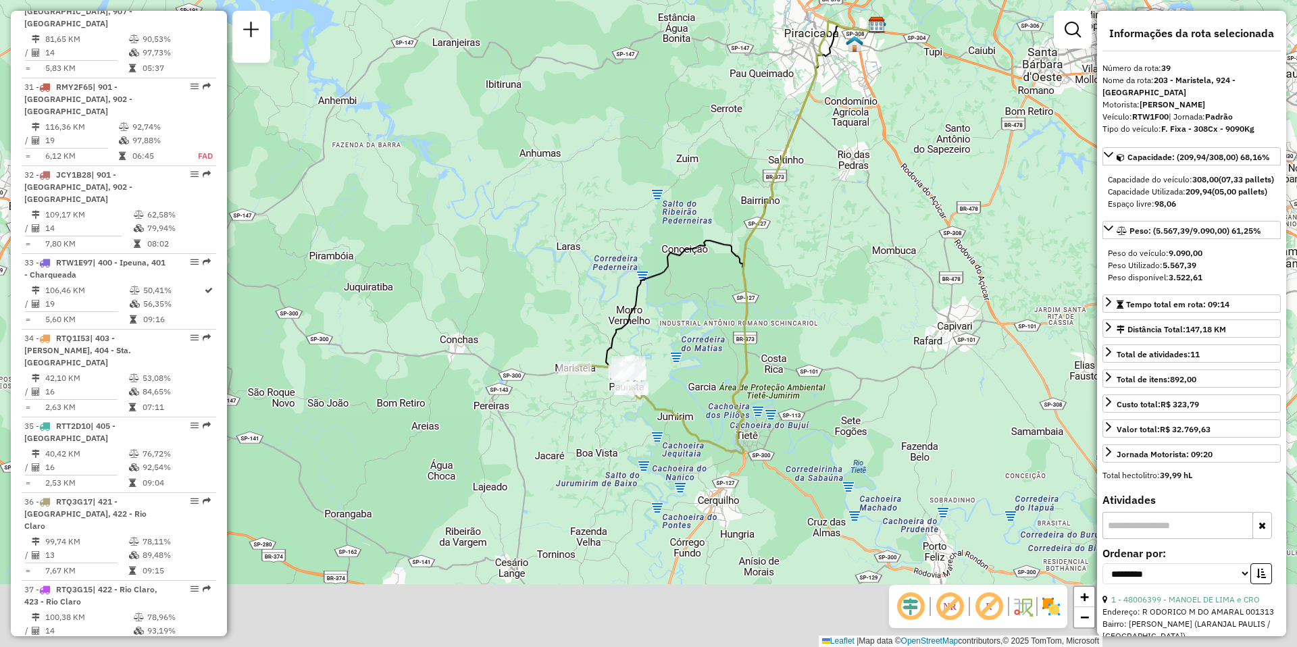
drag, startPoint x: 588, startPoint y: 356, endPoint x: 696, endPoint y: 242, distance: 156.8
click at [696, 239] on icon at bounding box center [726, 196] width 303 height 343
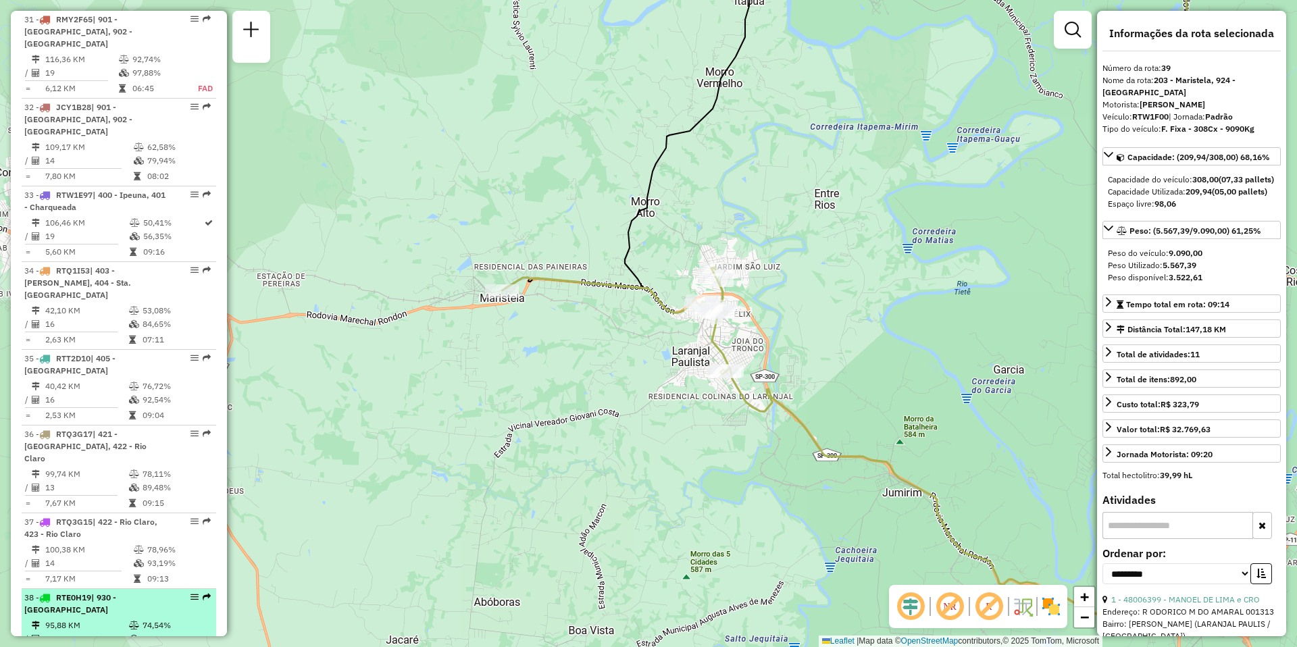
scroll to position [3183, 0]
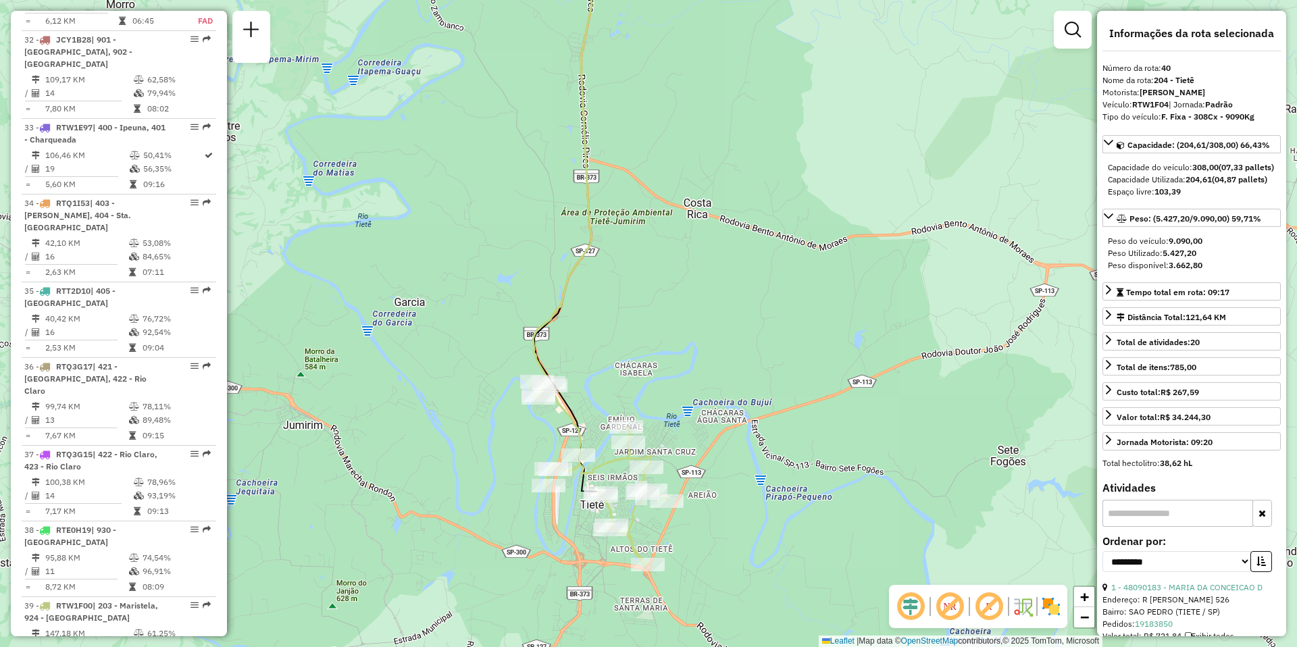
drag, startPoint x: 438, startPoint y: 475, endPoint x: 459, endPoint y: 400, distance: 78.0
click at [459, 400] on div "Janela de atendimento Grade de atendimento Capacidade Transportadoras Veículos …" at bounding box center [648, 323] width 1297 height 647
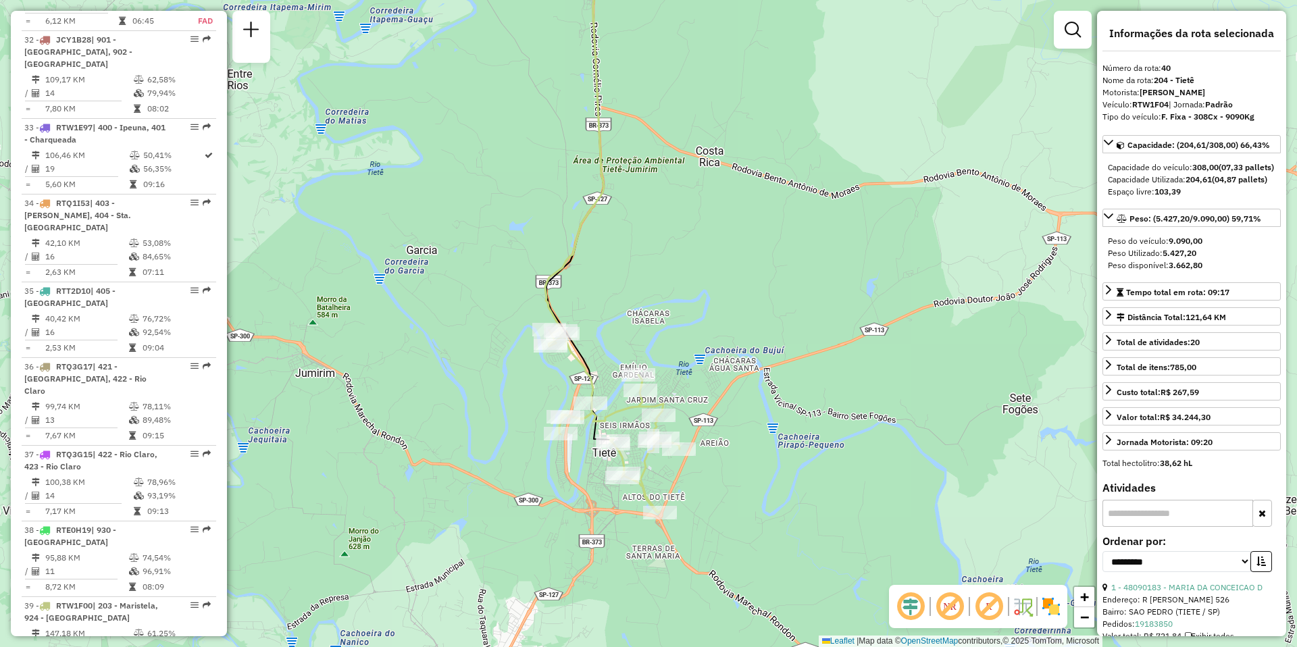
scroll to position [3251, 0]
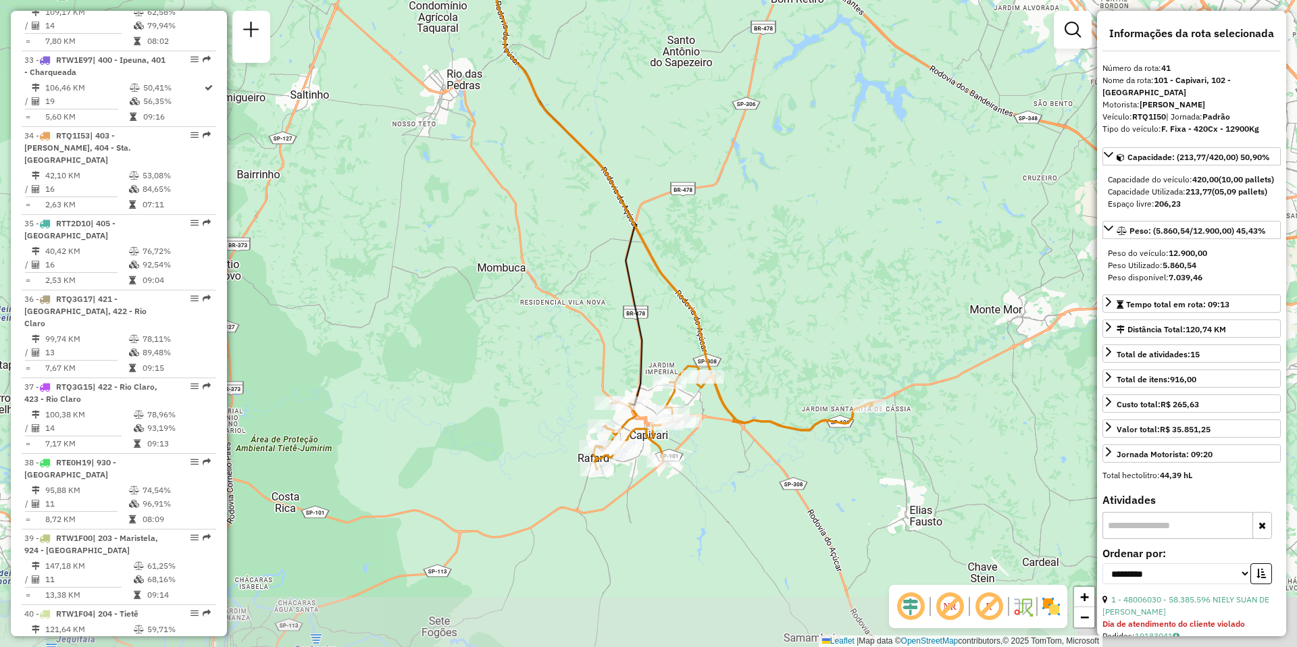
drag, startPoint x: 507, startPoint y: 515, endPoint x: 513, endPoint y: 336, distance: 179.1
click at [511, 338] on div "Janela de atendimento Grade de atendimento Capacidade Transportadoras Veículos …" at bounding box center [648, 323] width 1297 height 647
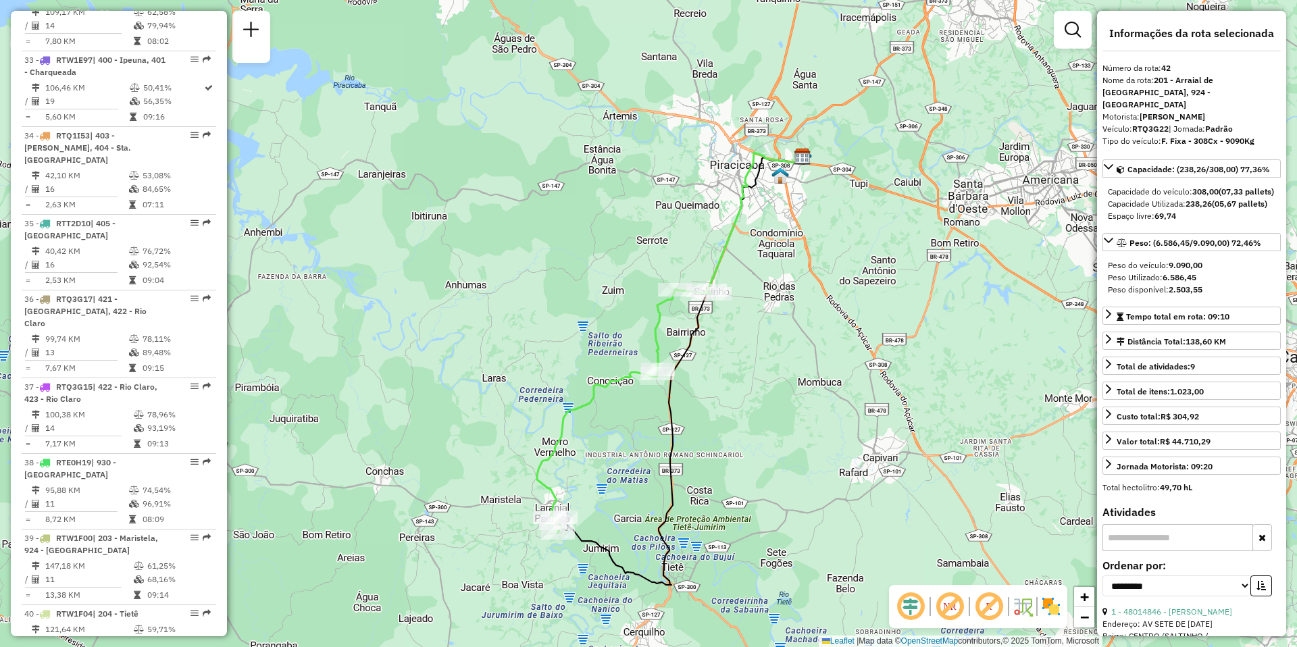
scroll to position [3386, 0]
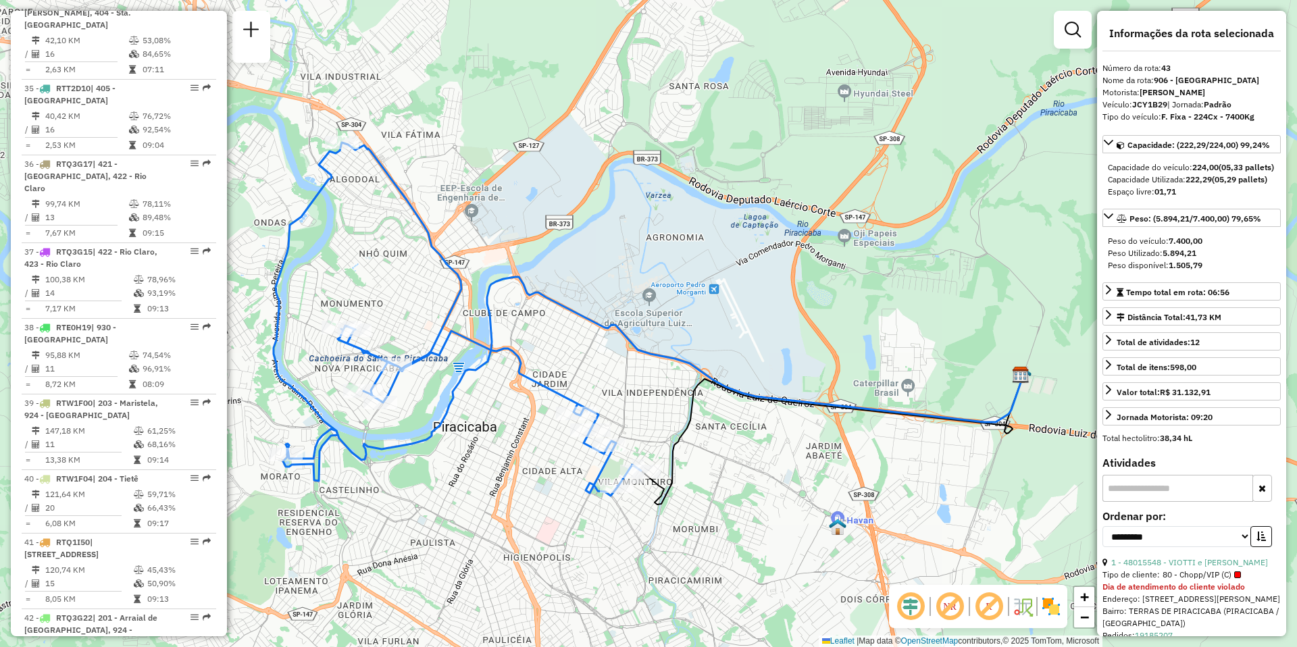
scroll to position [3521, 0]
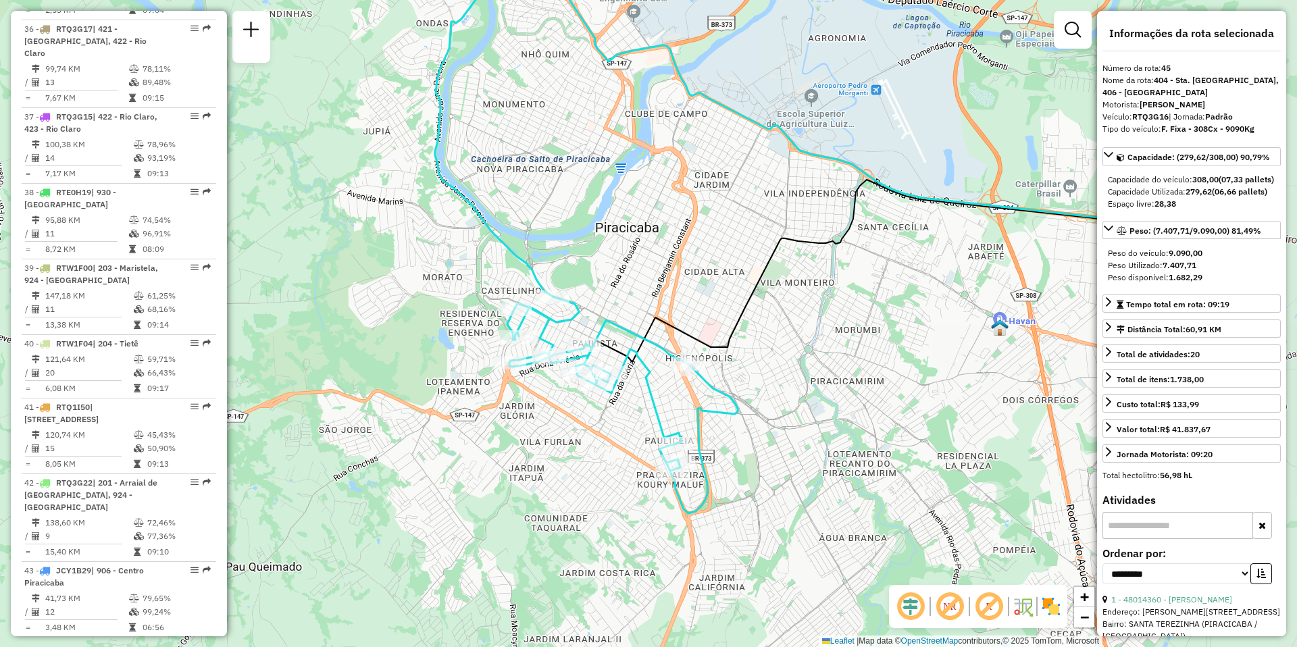
drag, startPoint x: 784, startPoint y: 496, endPoint x: 759, endPoint y: 380, distance: 118.0
click at [759, 380] on div "Janela de atendimento Grade de atendimento Capacidade Transportadoras Veículos …" at bounding box center [648, 323] width 1297 height 647
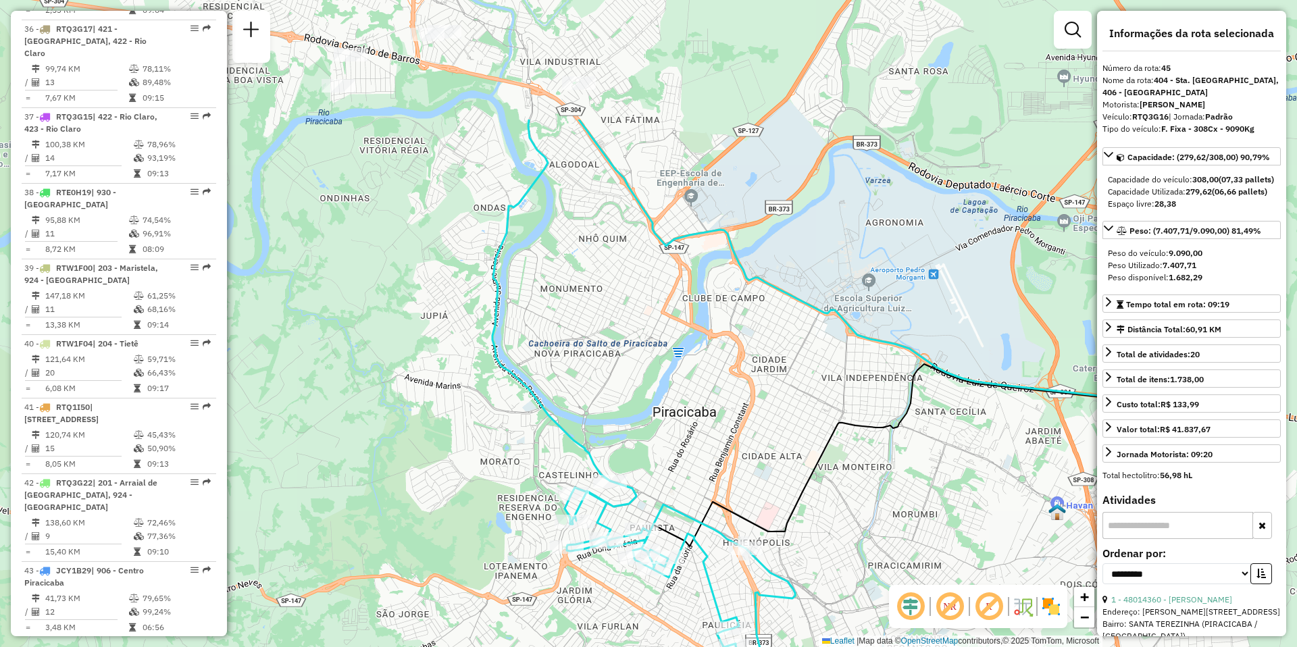
drag, startPoint x: 669, startPoint y: 190, endPoint x: 727, endPoint y: 374, distance: 193.2
click at [727, 374] on div "Janela de atendimento Grade de atendimento Capacidade Transportadoras Veículos …" at bounding box center [648, 323] width 1297 height 647
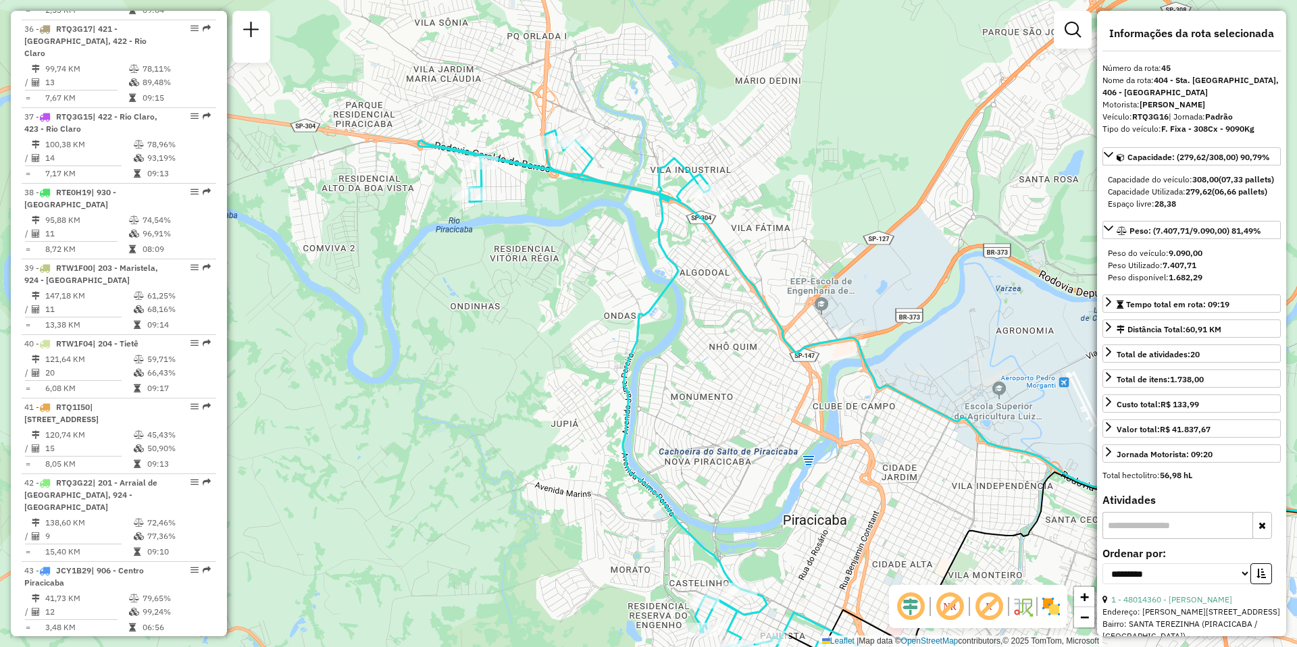
scroll to position [3656, 0]
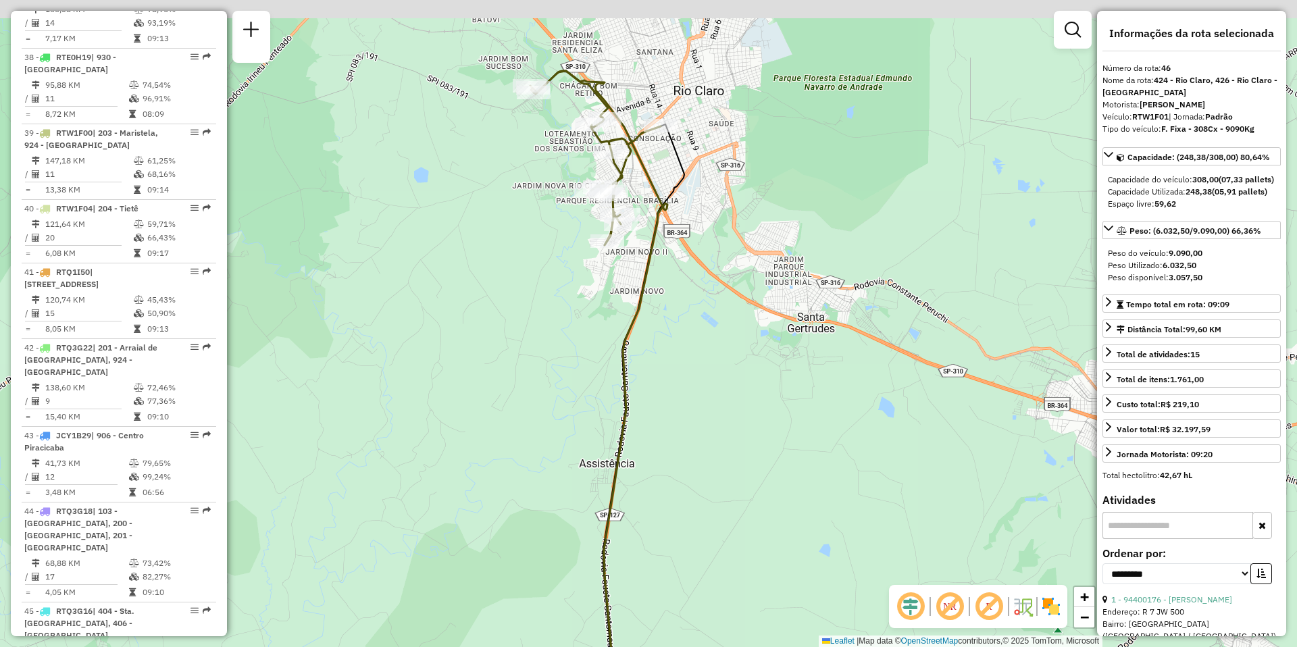
drag, startPoint x: 525, startPoint y: 247, endPoint x: 529, endPoint y: 299, distance: 52.2
click at [529, 299] on div "Janela de atendimento Grade de atendimento Capacidade Transportadoras Veículos …" at bounding box center [648, 323] width 1297 height 647
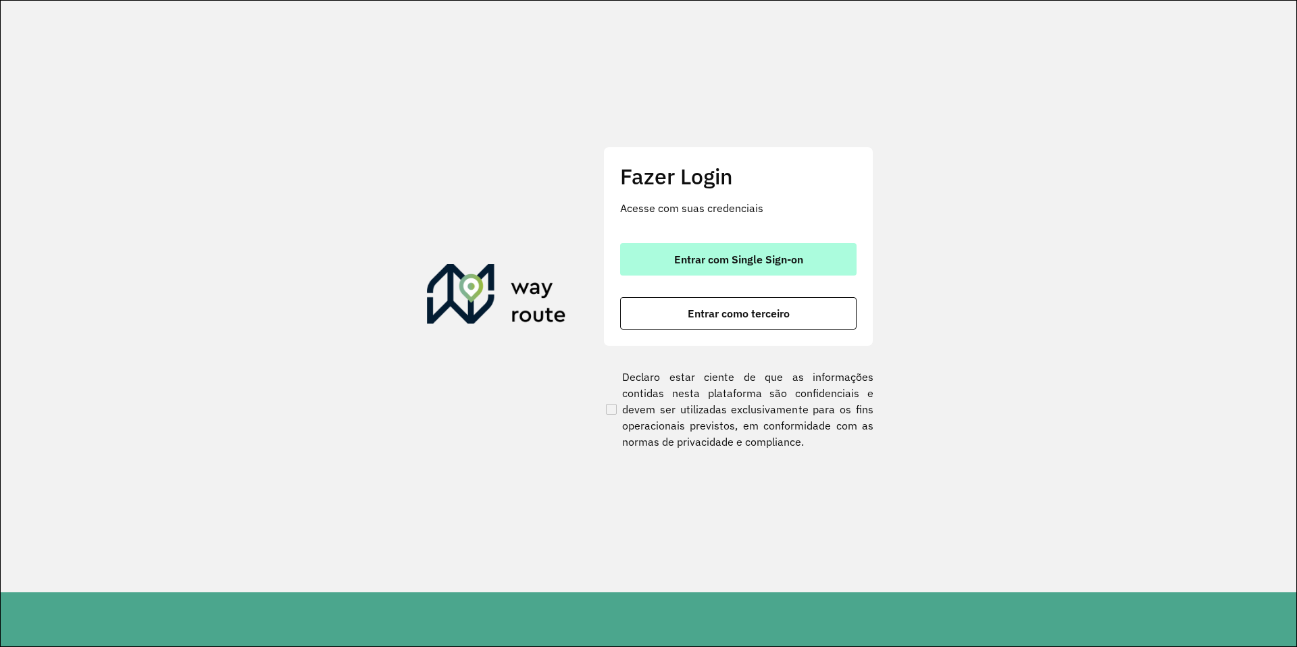
click at [749, 263] on span "Entrar com Single Sign-on" at bounding box center [738, 259] width 129 height 11
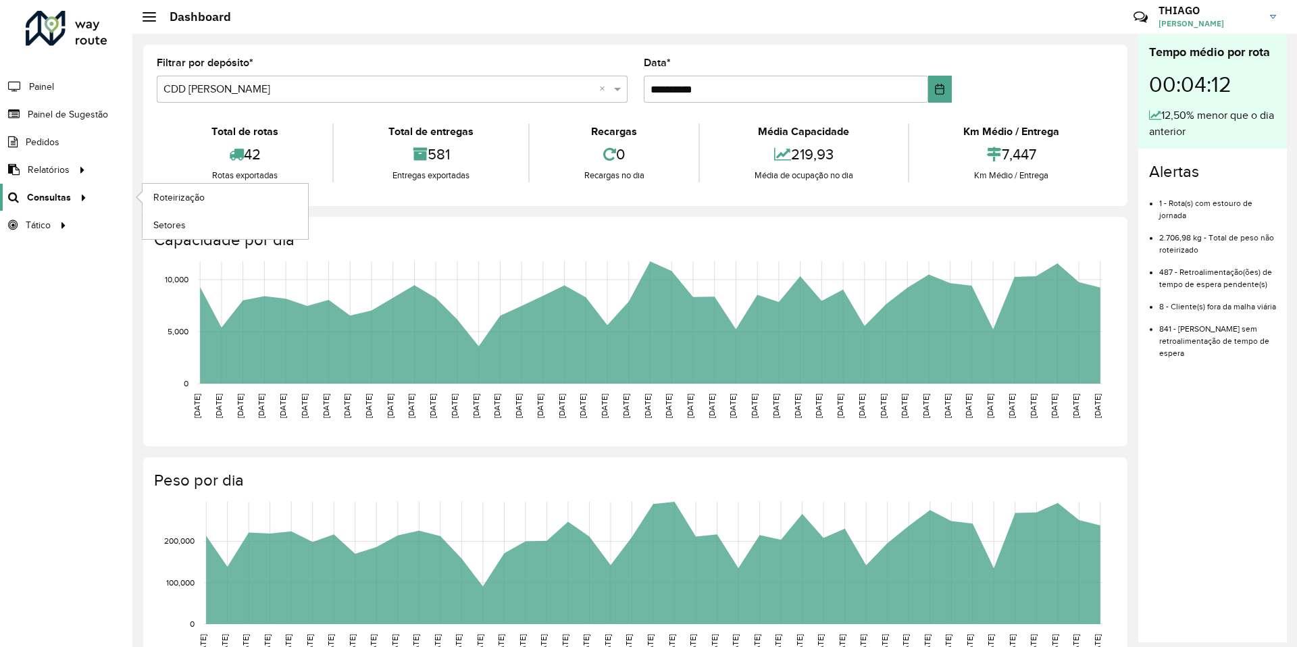
click at [64, 204] on span "Consultas" at bounding box center [49, 198] width 44 height 14
click at [214, 201] on link "Roteirização" at bounding box center [226, 197] width 166 height 27
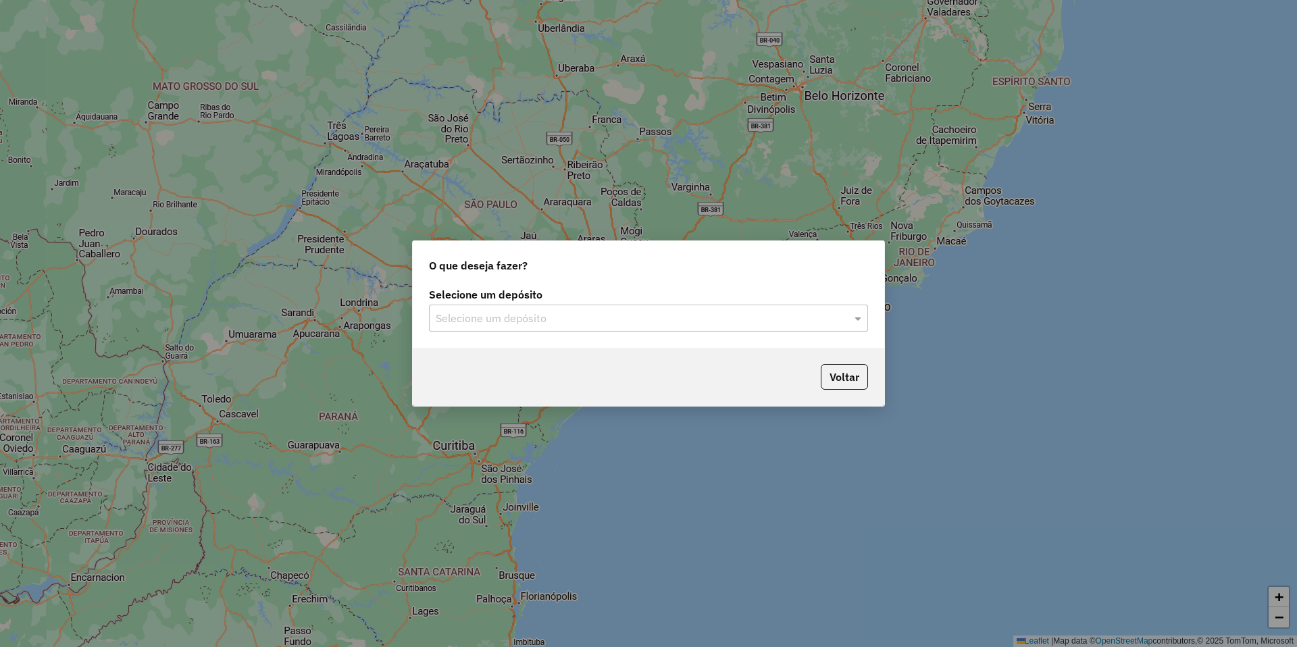
click at [565, 322] on input "text" at bounding box center [635, 319] width 399 height 16
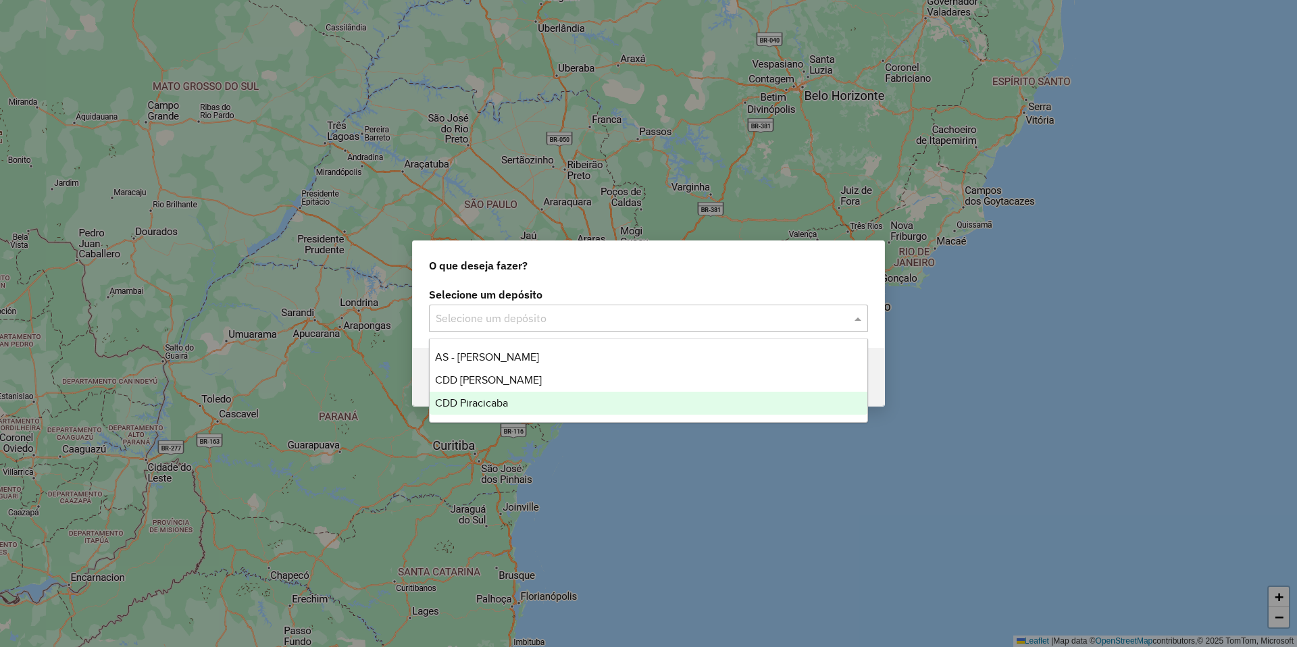
click at [510, 402] on div "CDD Piracicaba" at bounding box center [649, 403] width 438 height 23
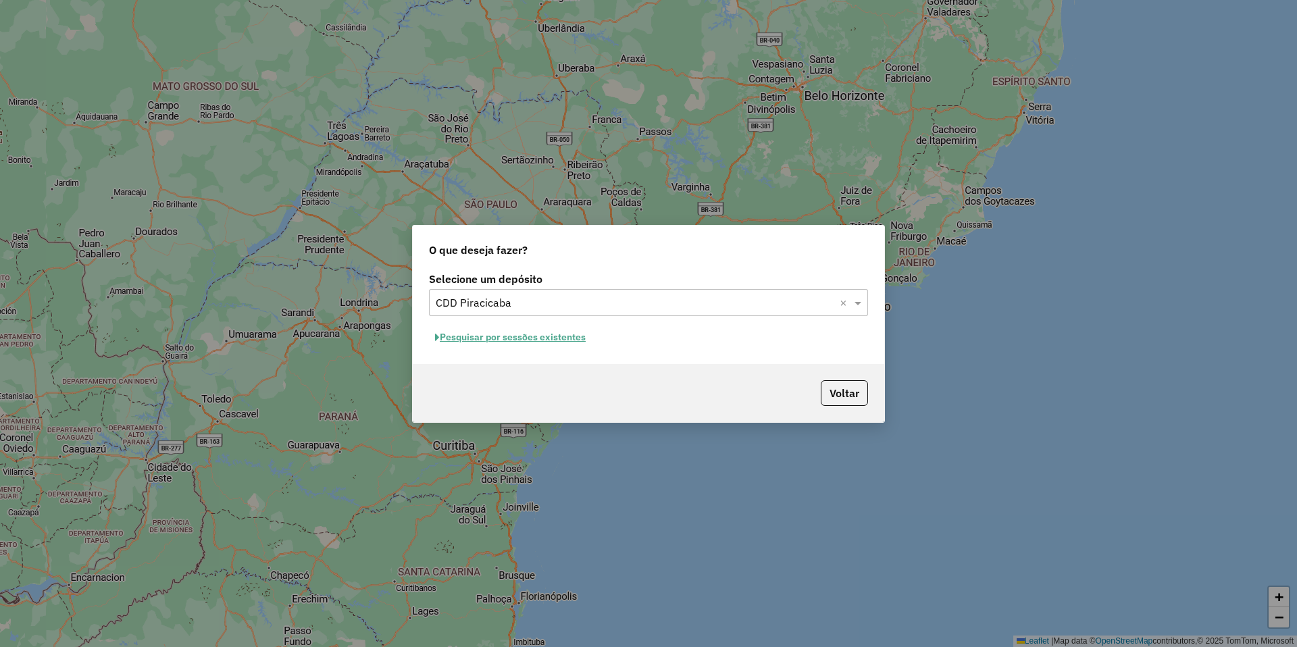
click at [561, 338] on button "Pesquisar por sessões existentes" at bounding box center [510, 337] width 163 height 21
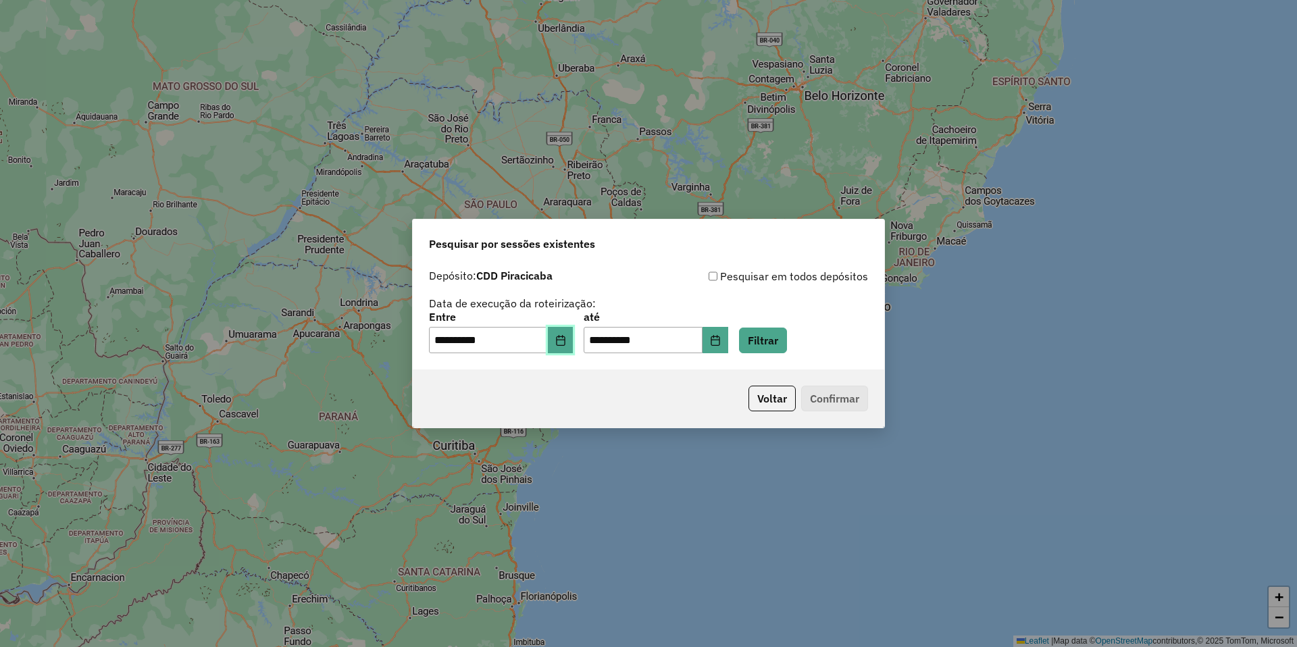
click at [565, 340] on icon "Choose Date" at bounding box center [560, 340] width 9 height 11
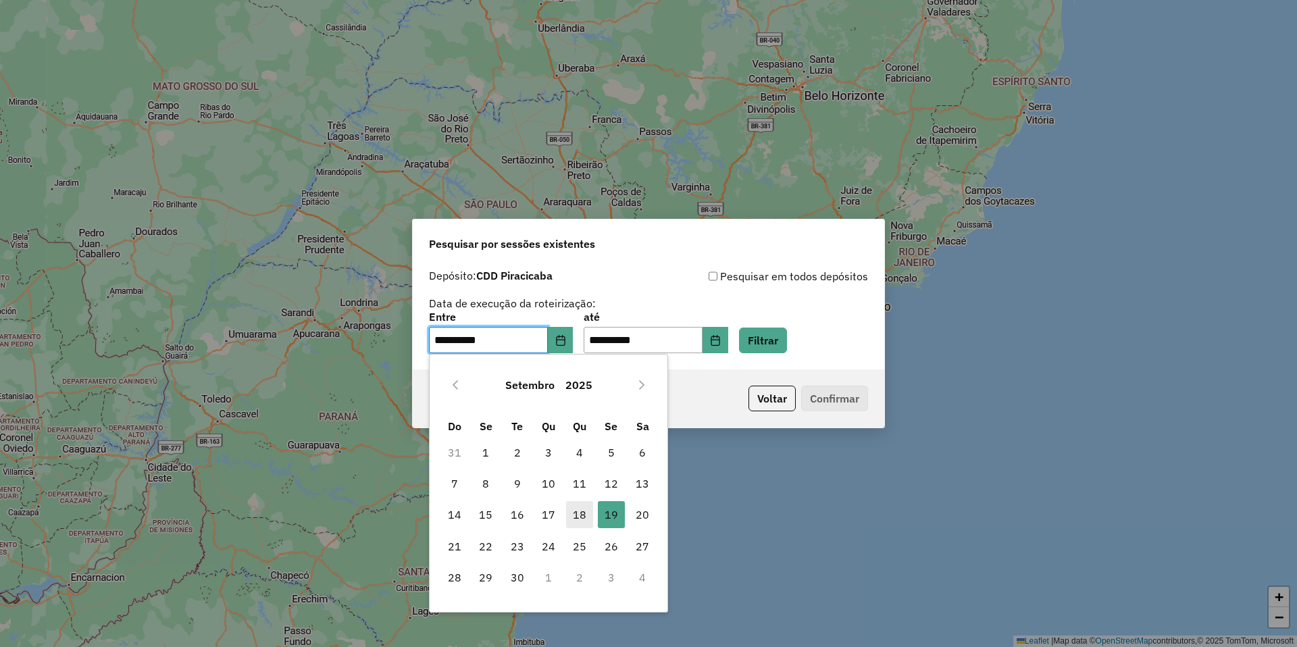
click at [586, 517] on span "18" at bounding box center [579, 514] width 27 height 27
type input "**********"
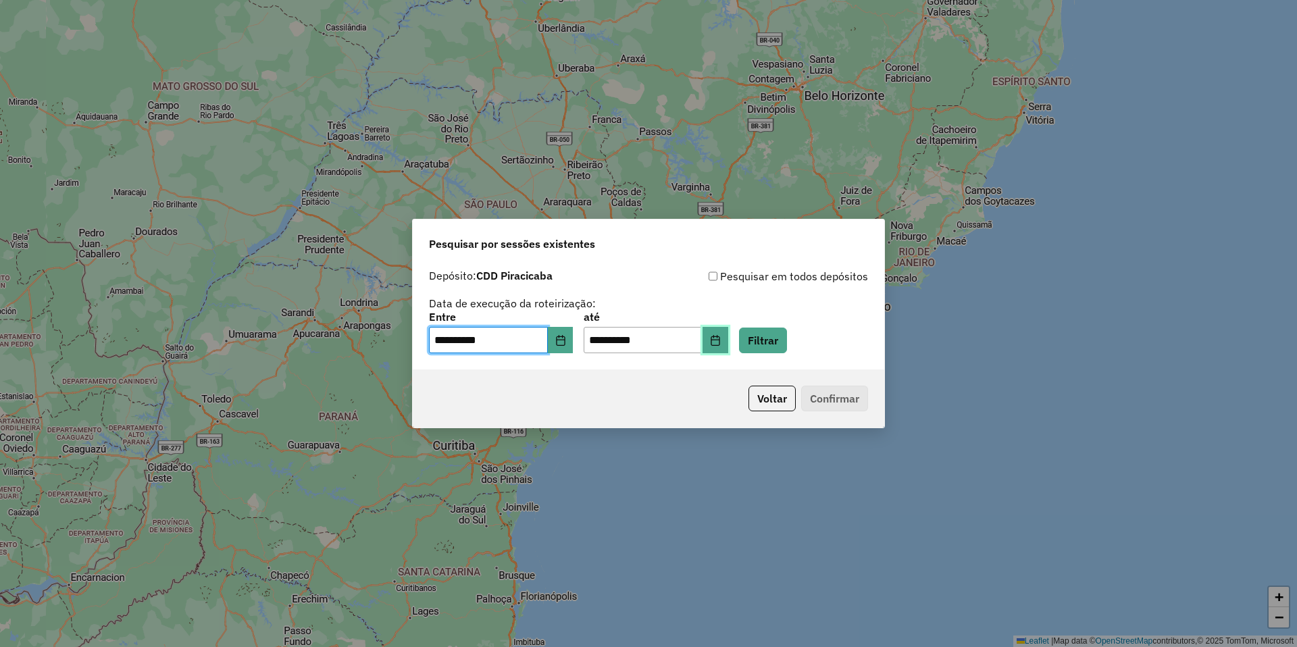
click at [728, 334] on button "Choose Date" at bounding box center [716, 340] width 26 height 27
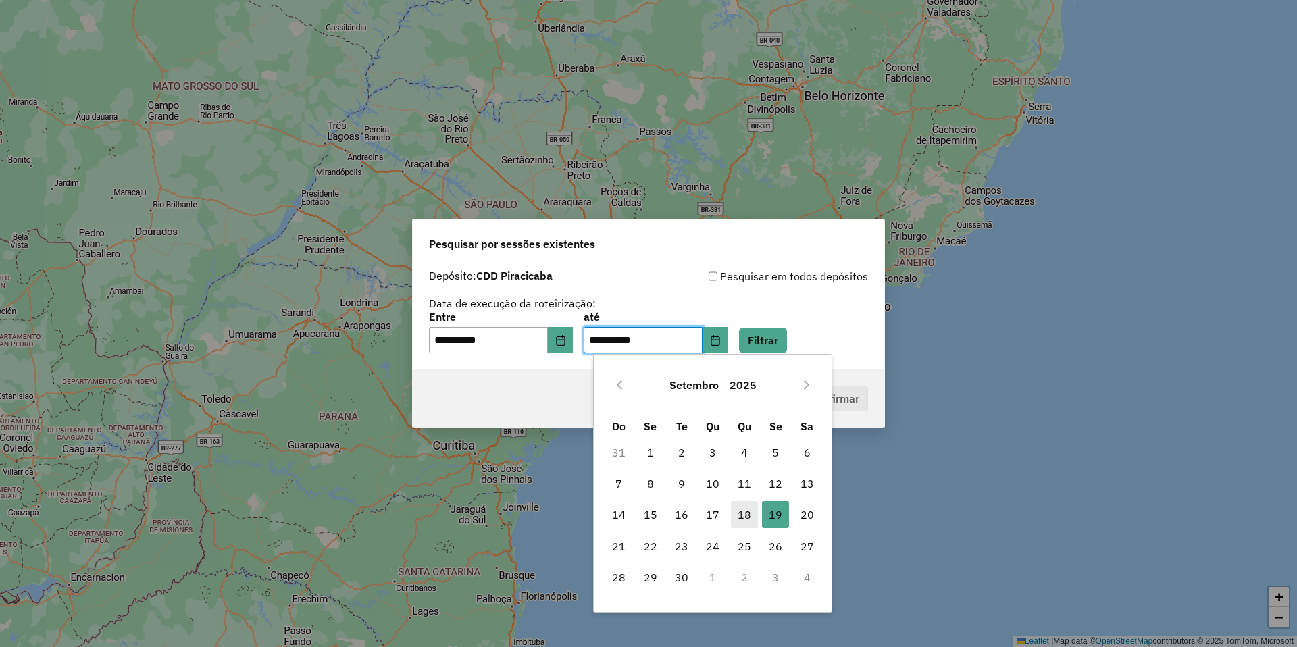
click at [746, 506] on span "18" at bounding box center [744, 514] width 27 height 27
type input "**********"
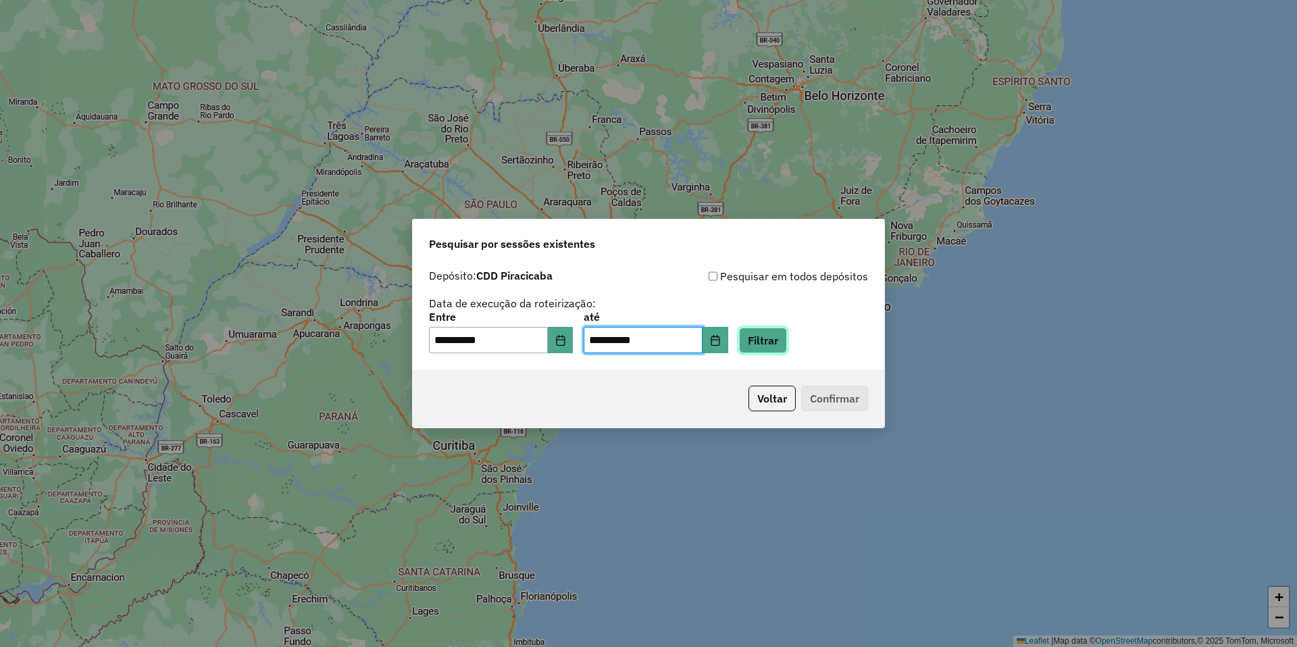
click at [787, 343] on button "Filtrar" at bounding box center [763, 341] width 48 height 26
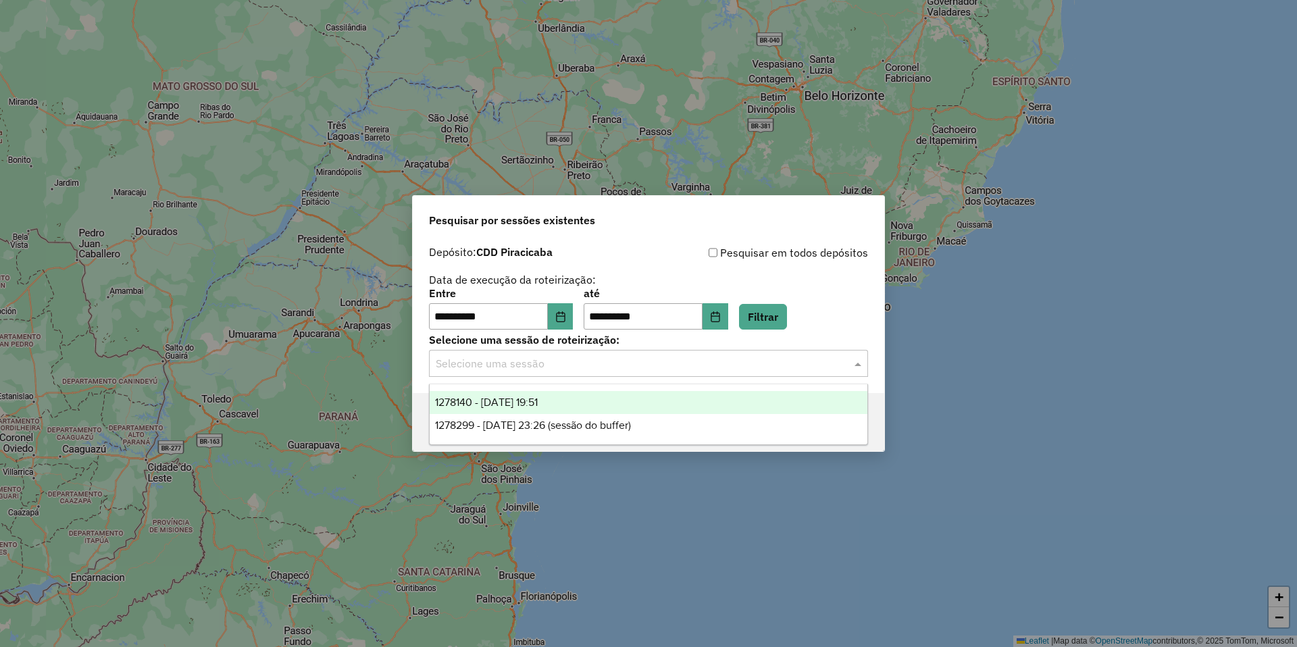
click at [574, 361] on input "text" at bounding box center [635, 364] width 399 height 16
click at [567, 407] on div "1278140 - 18/09/2025 19:51" at bounding box center [649, 402] width 438 height 23
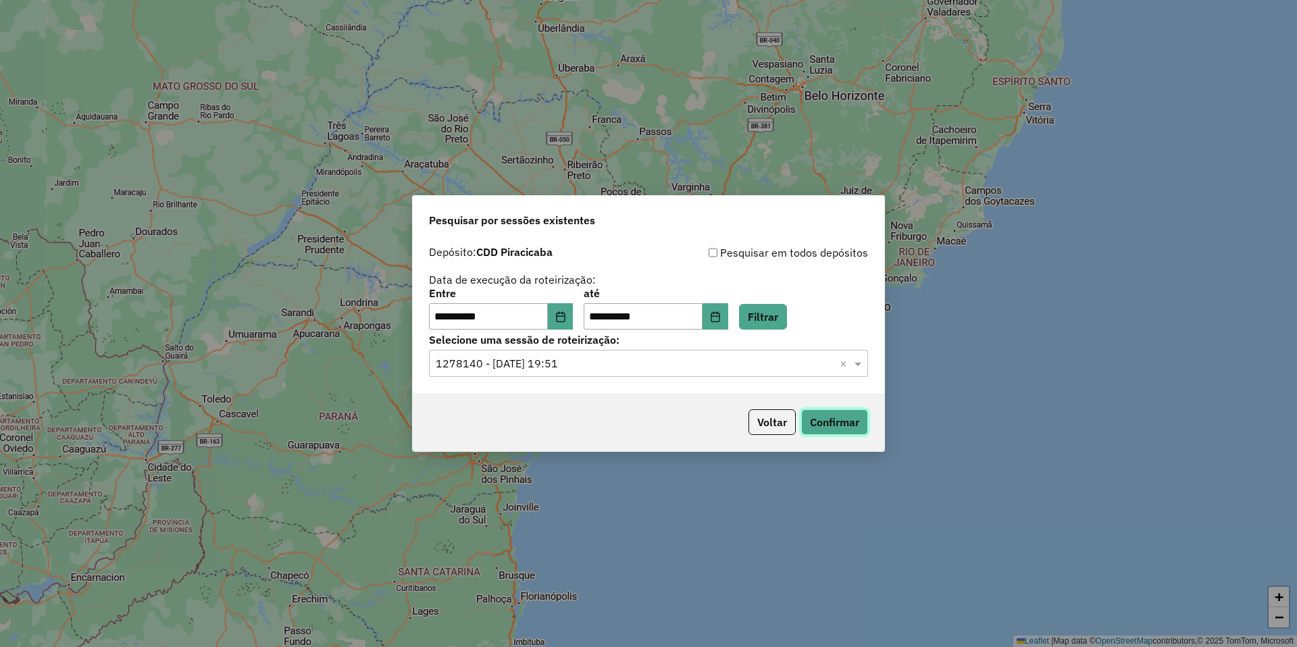
click at [833, 418] on button "Confirmar" at bounding box center [834, 422] width 67 height 26
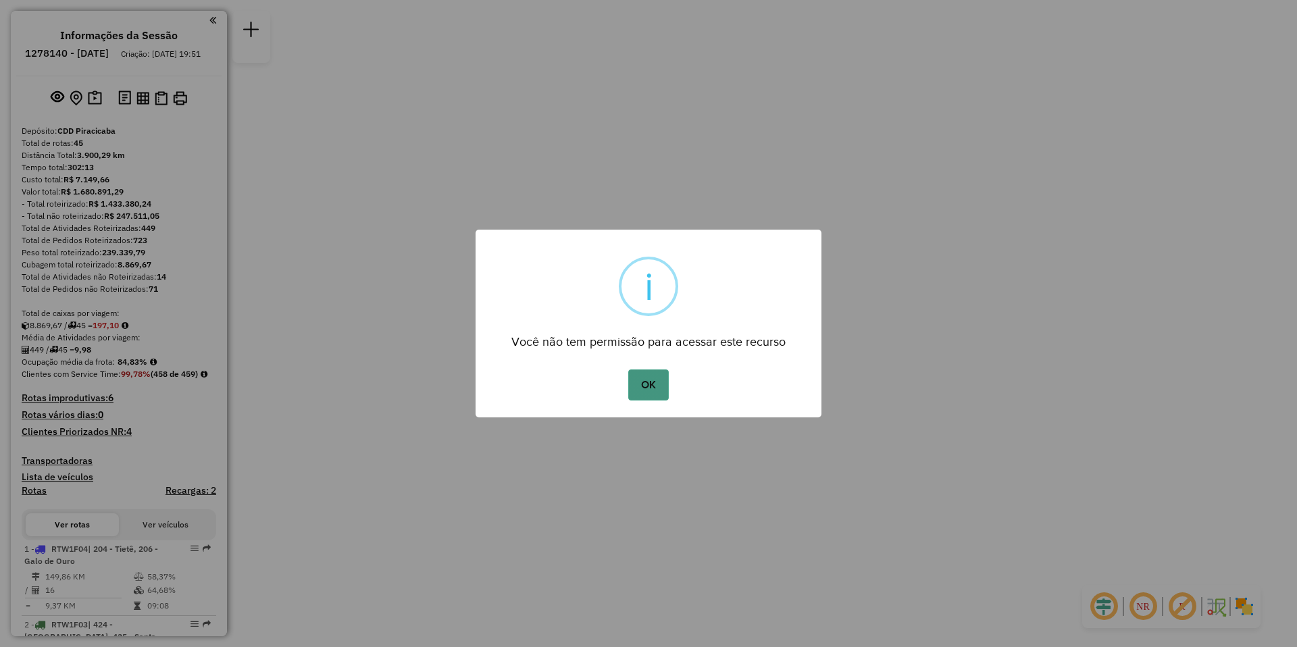
click at [651, 384] on button "OK" at bounding box center [648, 385] width 40 height 31
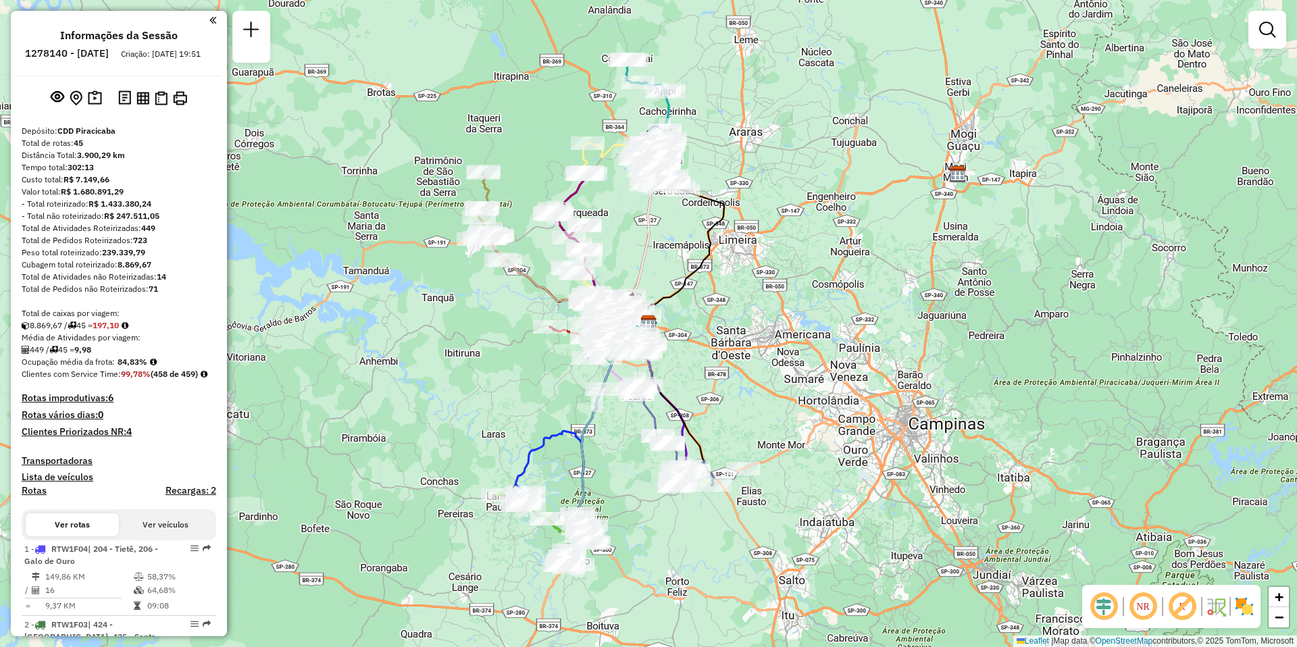
scroll to position [1772, 0]
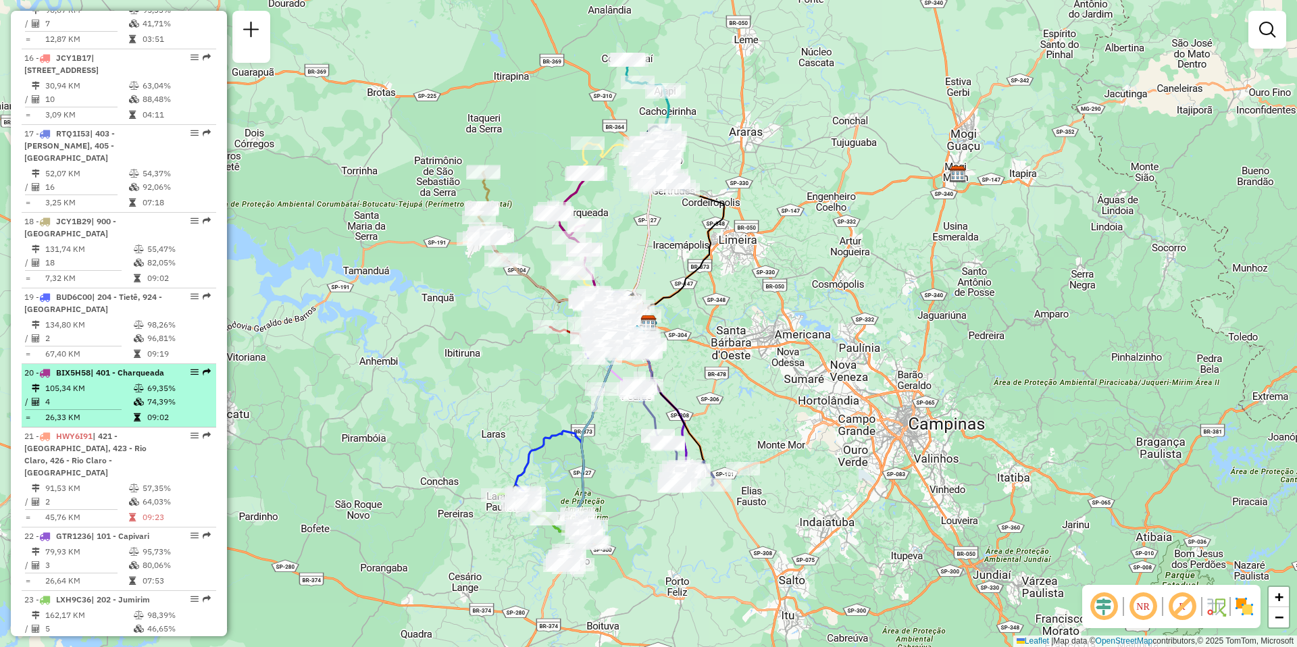
click at [35, 384] on icon at bounding box center [36, 388] width 8 height 8
select select "**********"
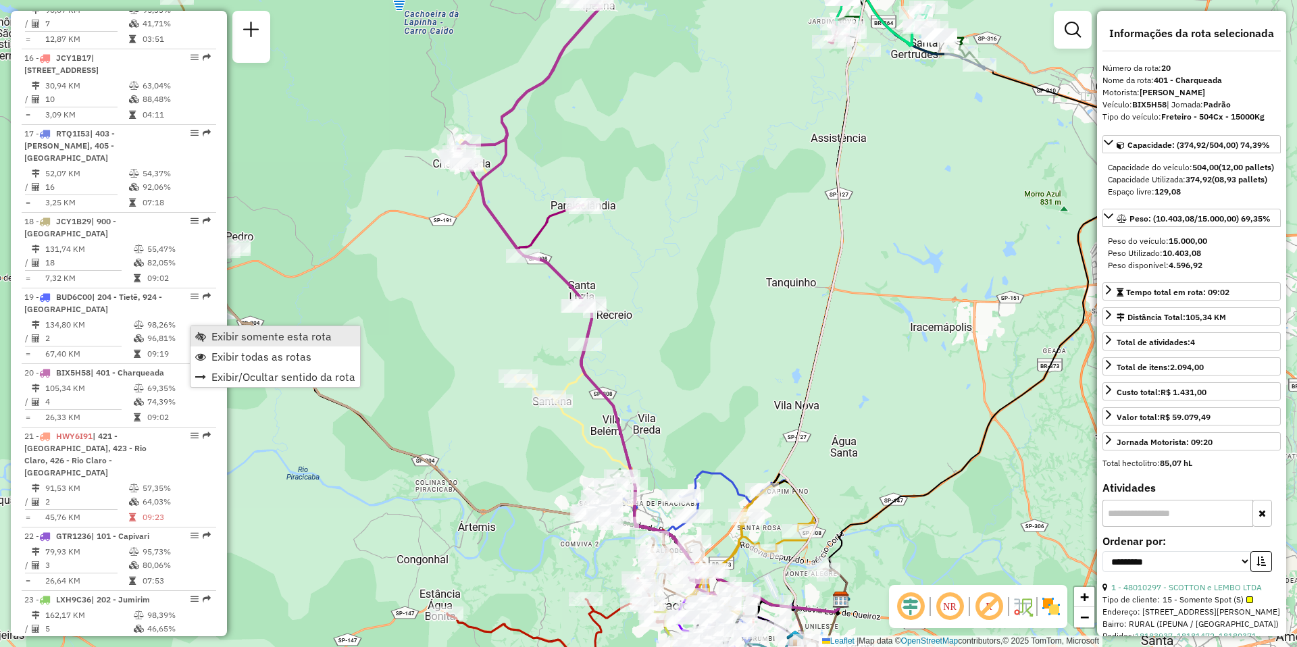
click at [247, 335] on span "Exibir somente esta rota" at bounding box center [271, 336] width 120 height 11
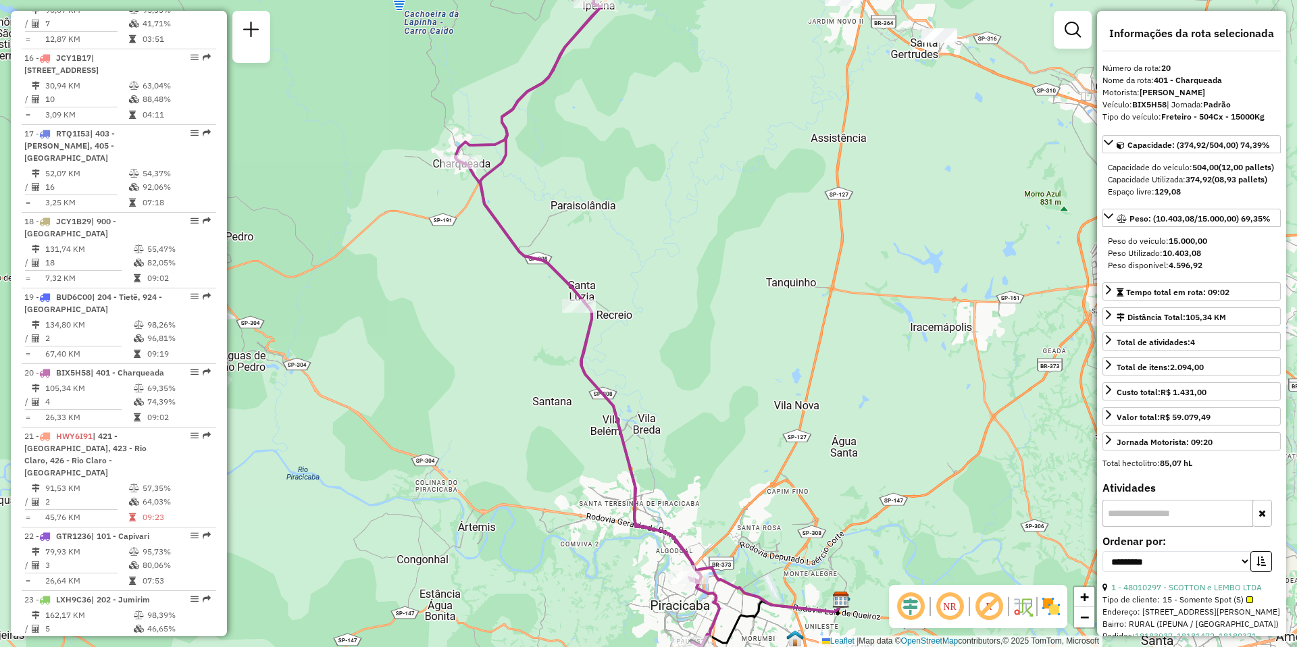
click at [948, 612] on em at bounding box center [950, 606] width 32 height 32
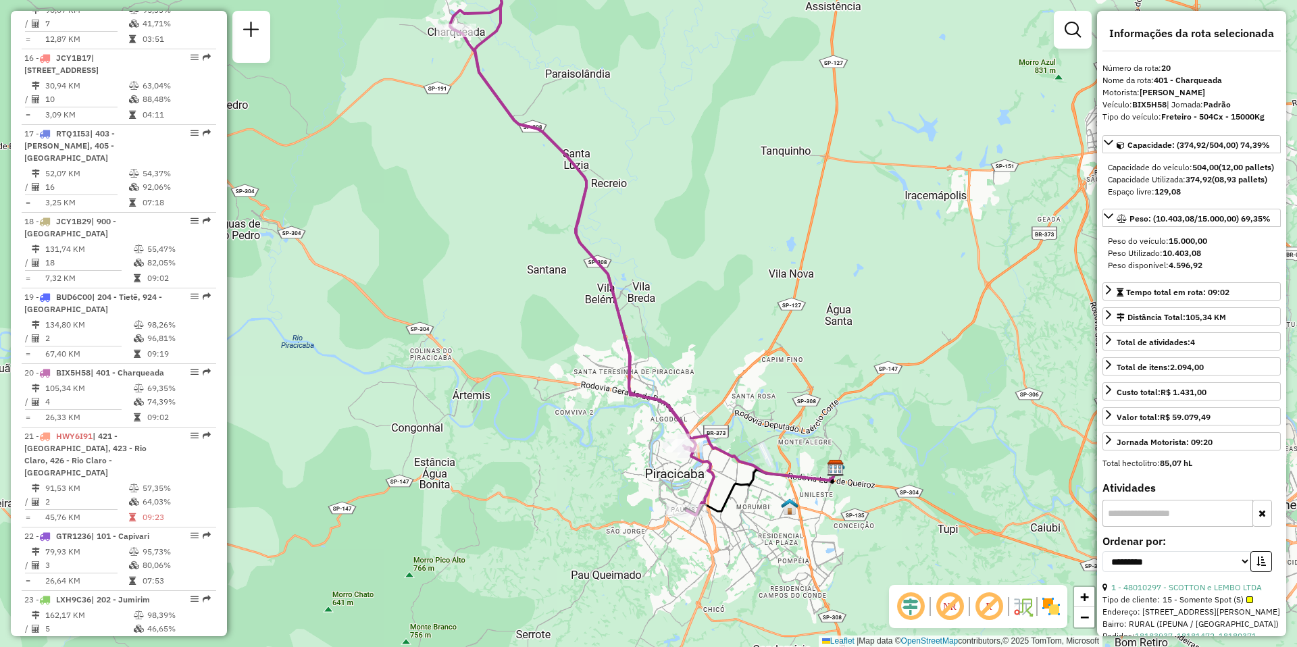
drag, startPoint x: 861, startPoint y: 445, endPoint x: 856, endPoint y: 313, distance: 131.8
click at [856, 313] on div "Janela de atendimento Grade de atendimento Capacidade Transportadoras Veículos …" at bounding box center [648, 323] width 1297 height 647
